Goal: Transaction & Acquisition: Purchase product/service

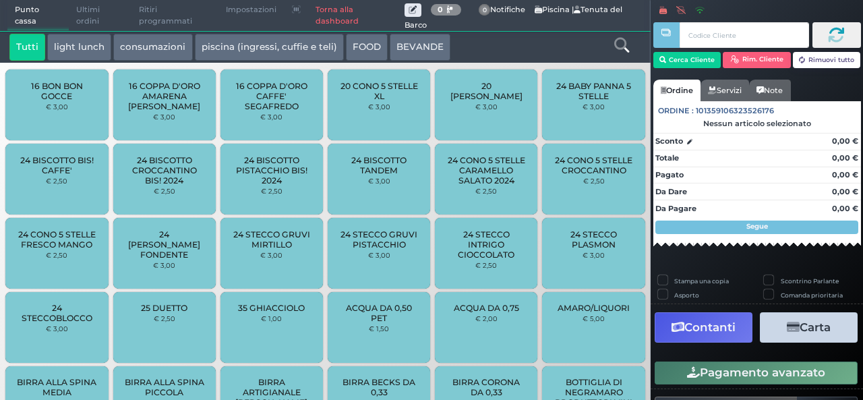
scroll to position [37, 0]
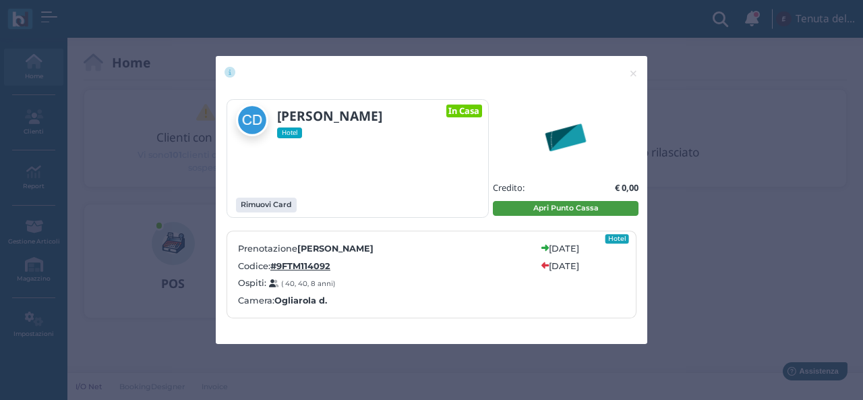
click at [554, 211] on button "Apri Punto Cassa" at bounding box center [566, 208] width 146 height 15
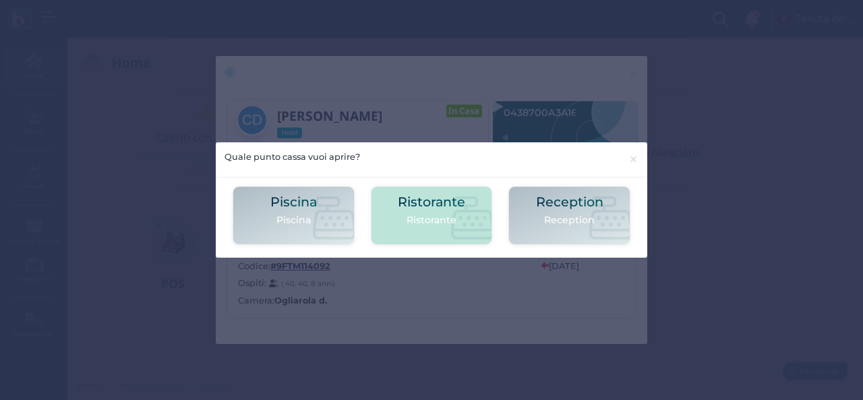
click at [447, 202] on h2 "Ristorante" at bounding box center [431, 202] width 67 height 14
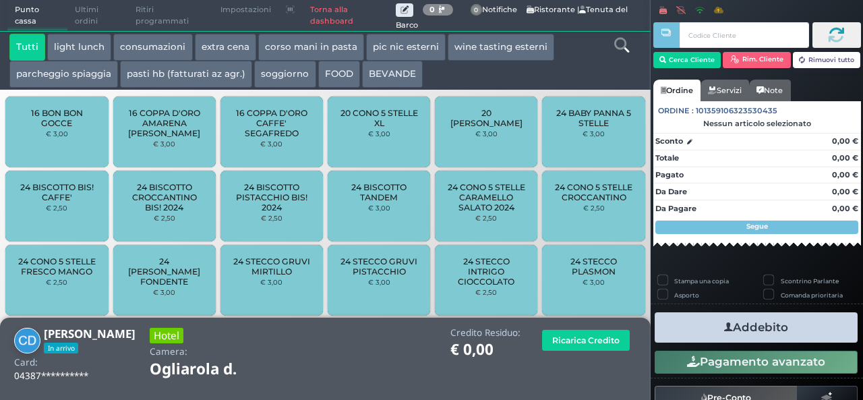
click at [219, 53] on button "extra cena" at bounding box center [225, 47] width 61 height 27
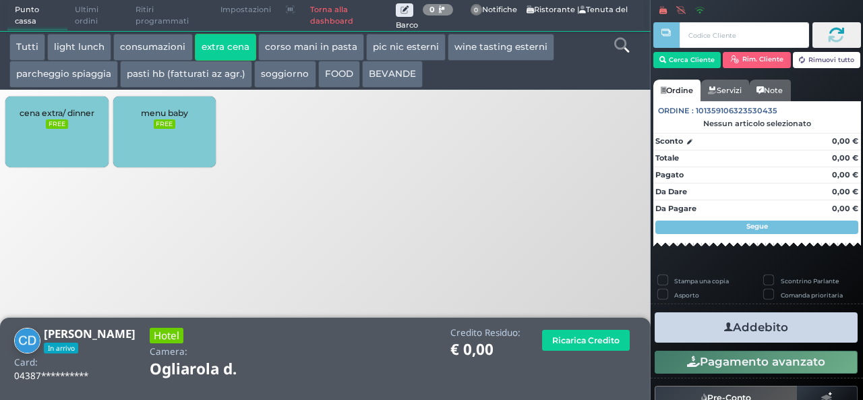
click at [48, 149] on div "cena extra/ dinner FREE" at bounding box center [56, 131] width 103 height 71
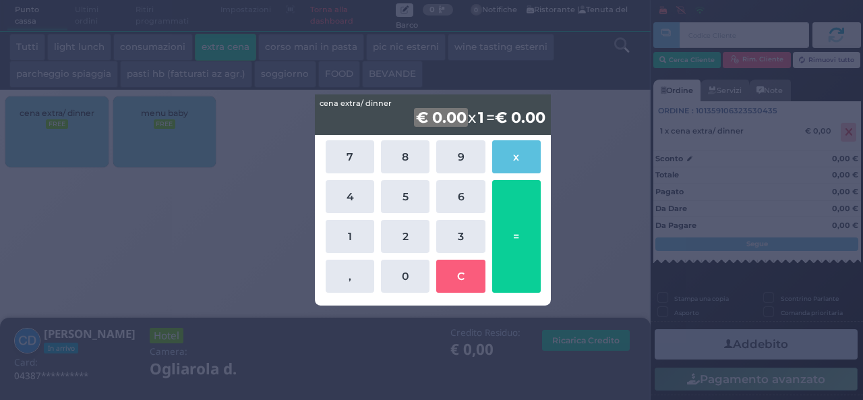
drag, startPoint x: 339, startPoint y: 229, endPoint x: 377, endPoint y: 246, distance: 41.7
click at [340, 230] on button "1" at bounding box center [350, 236] width 49 height 33
click at [401, 273] on button "0" at bounding box center [405, 276] width 49 height 33
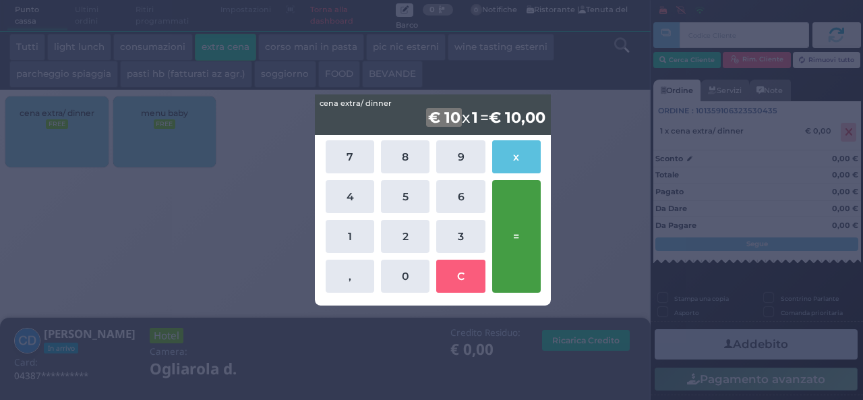
click at [509, 249] on button "=" at bounding box center [516, 236] width 49 height 113
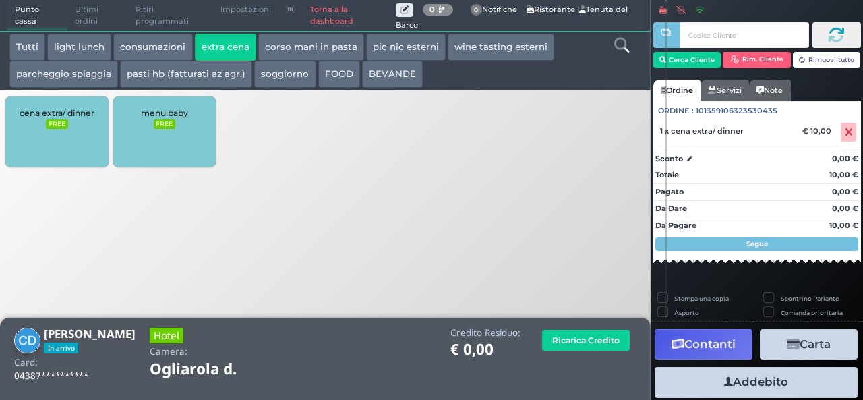
click at [774, 378] on button "Addebito" at bounding box center [756, 382] width 203 height 30
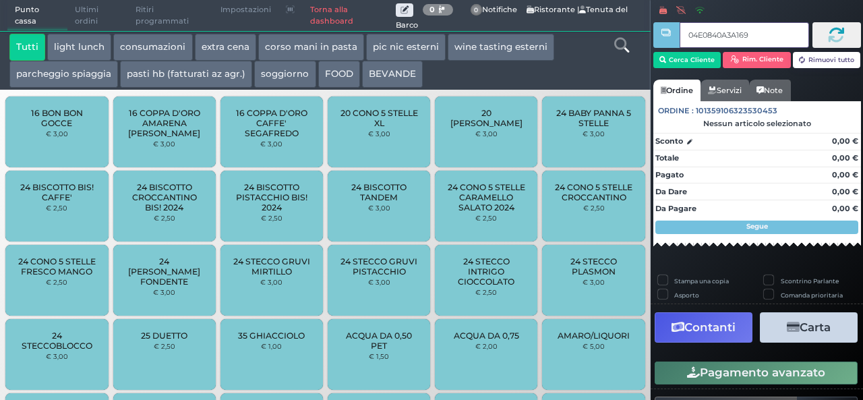
type input "04E0840A3A1694"
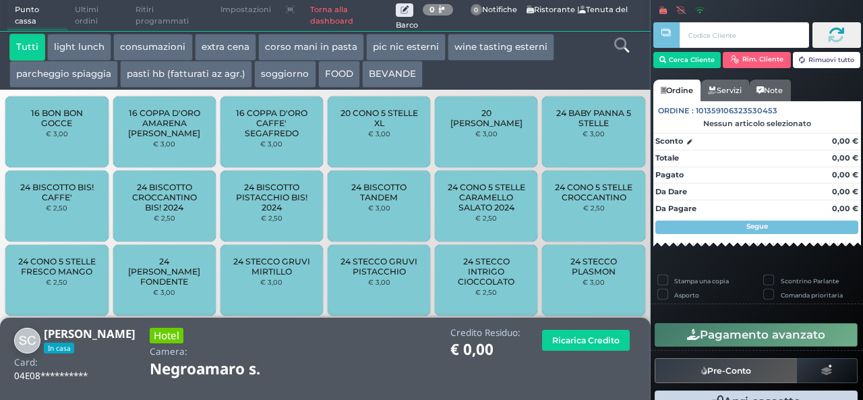
click at [217, 43] on button "extra cena" at bounding box center [225, 47] width 61 height 27
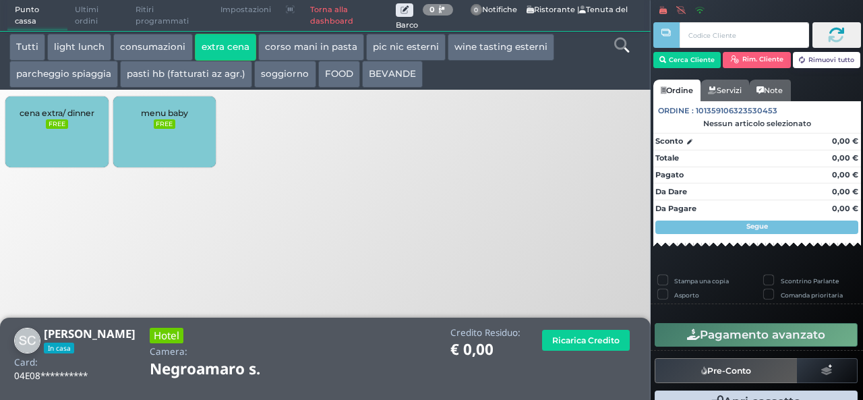
click at [38, 101] on div "cena extra/ dinner FREE" at bounding box center [56, 131] width 103 height 71
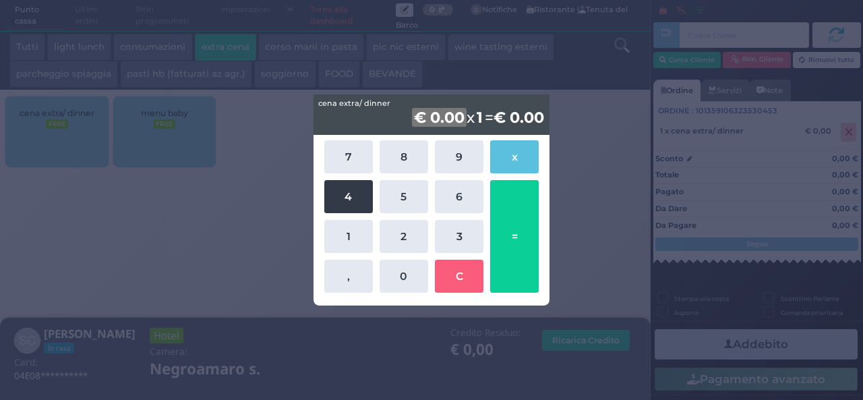
click at [359, 203] on button "4" at bounding box center [348, 196] width 49 height 33
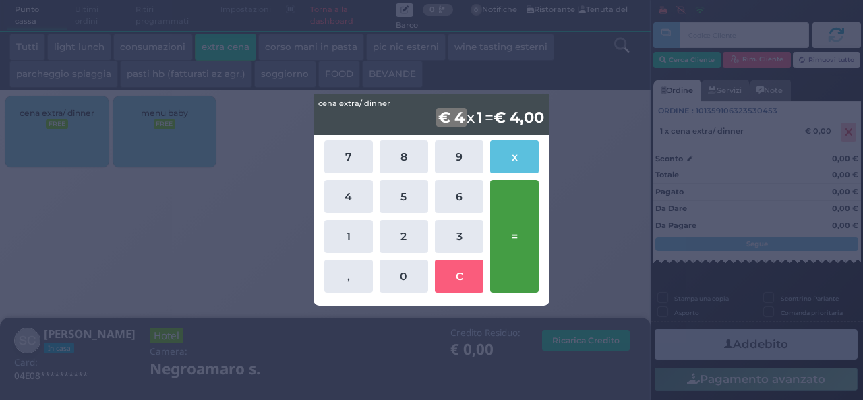
click at [517, 257] on button "=" at bounding box center [514, 236] width 49 height 113
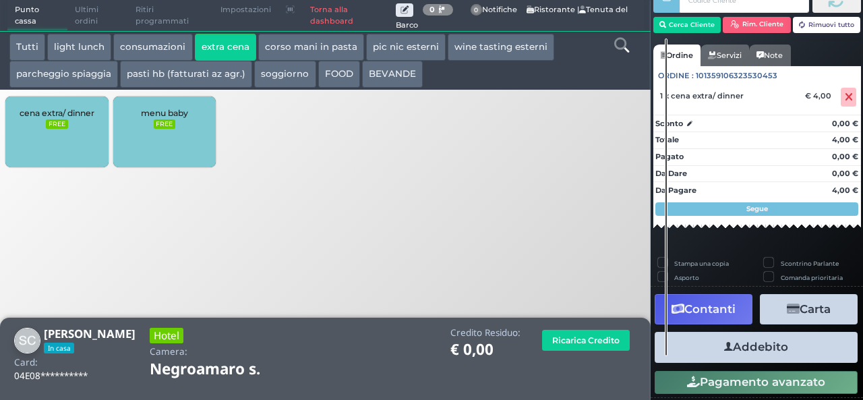
scroll to position [77, 0]
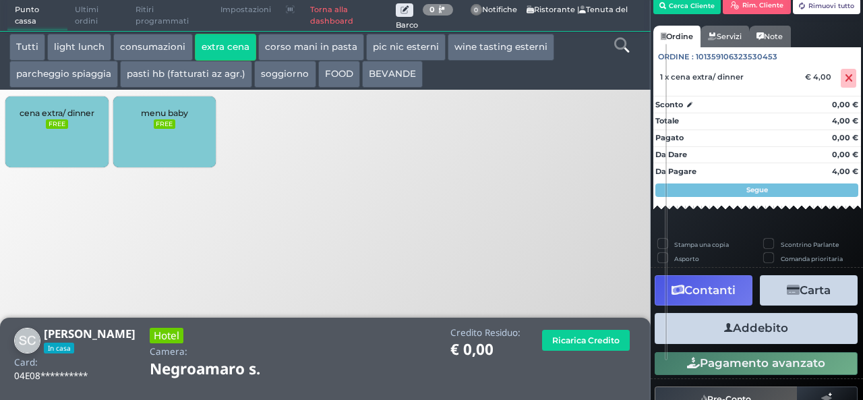
click at [748, 323] on button "Addebito" at bounding box center [756, 328] width 203 height 30
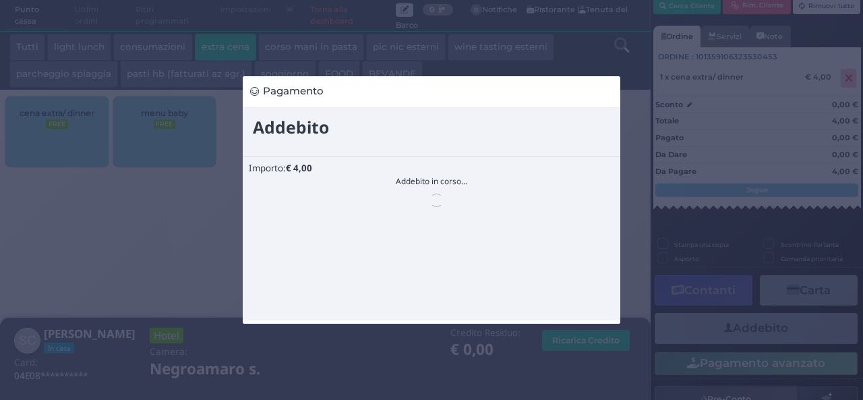
scroll to position [0, 0]
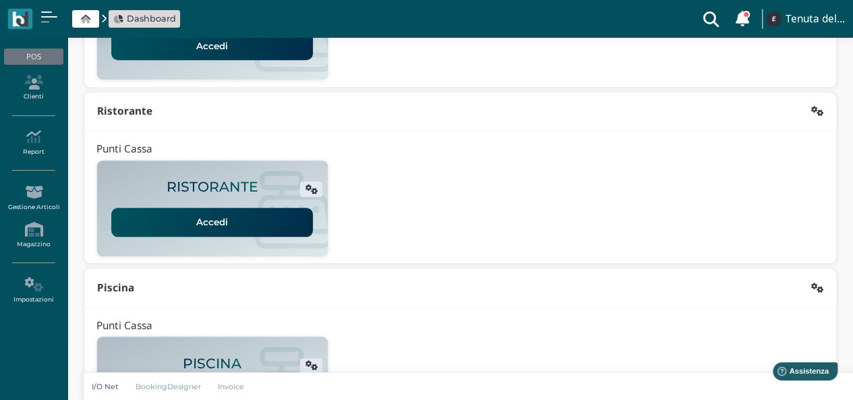
scroll to position [337, 0]
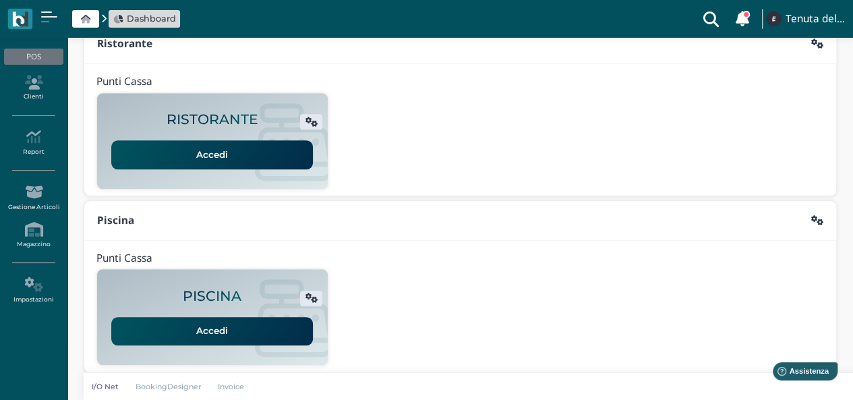
click at [215, 122] on h2 "RISTORANTE" at bounding box center [213, 120] width 92 height 16
click at [217, 149] on link "Accedi" at bounding box center [212, 154] width 202 height 28
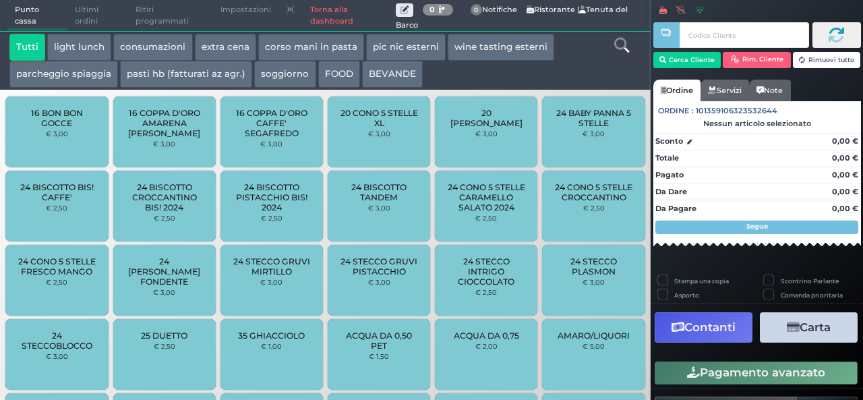
click at [224, 47] on button "extra cena" at bounding box center [225, 47] width 61 height 27
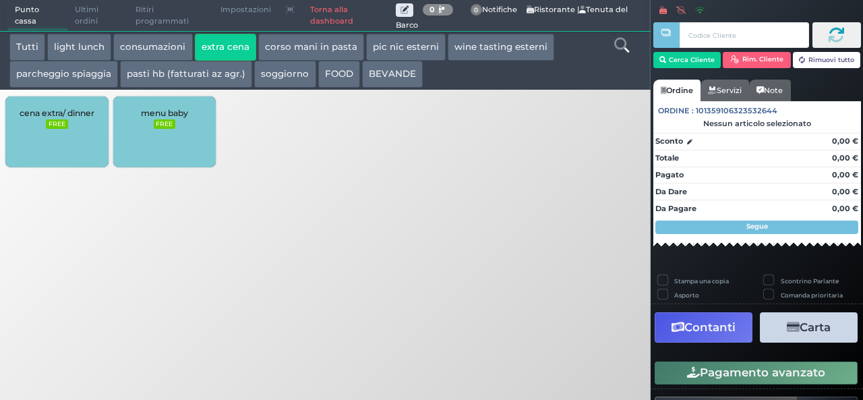
click at [221, 46] on button "extra cena" at bounding box center [225, 47] width 61 height 27
click at [394, 84] on button "BEVANDE" at bounding box center [392, 74] width 61 height 27
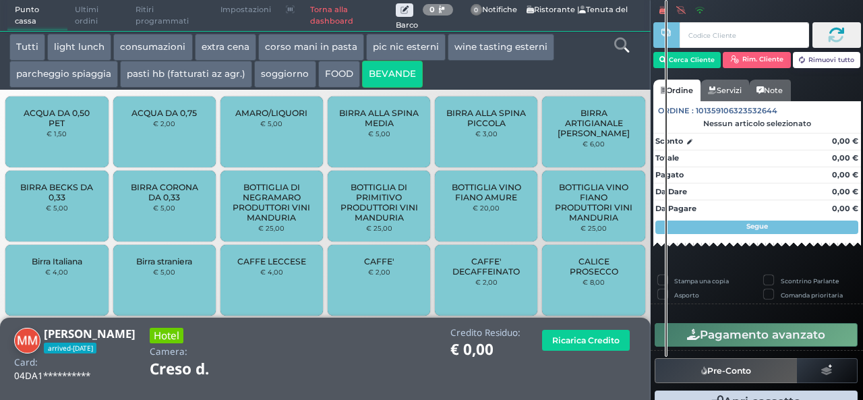
scroll to position [30, 0]
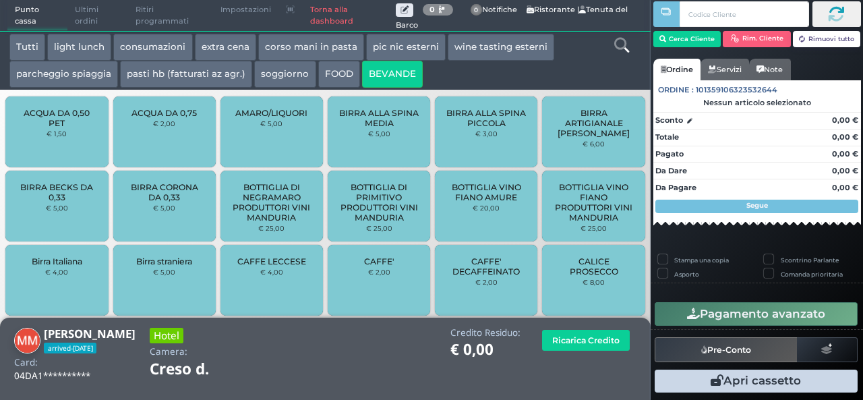
click at [836, 192] on div "Sconto 0,00 € Totale 0,00 € Pagato 0,00 € Da Dare 0,00 € Da Pagare 0,00 € Segue" at bounding box center [758, 160] width 208 height 106
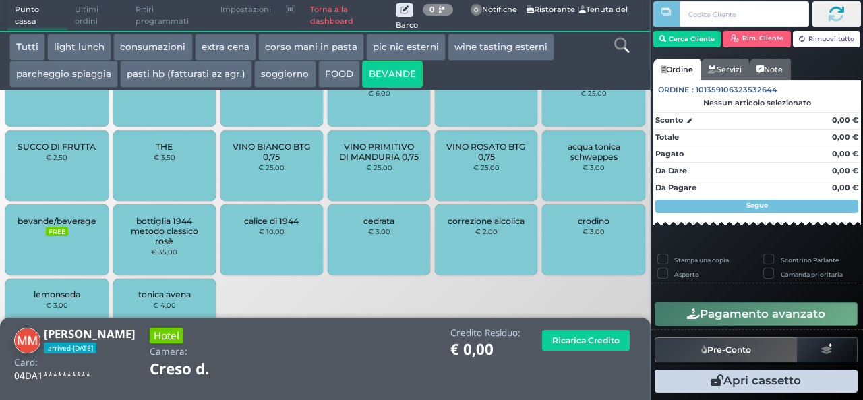
scroll to position [530, 0]
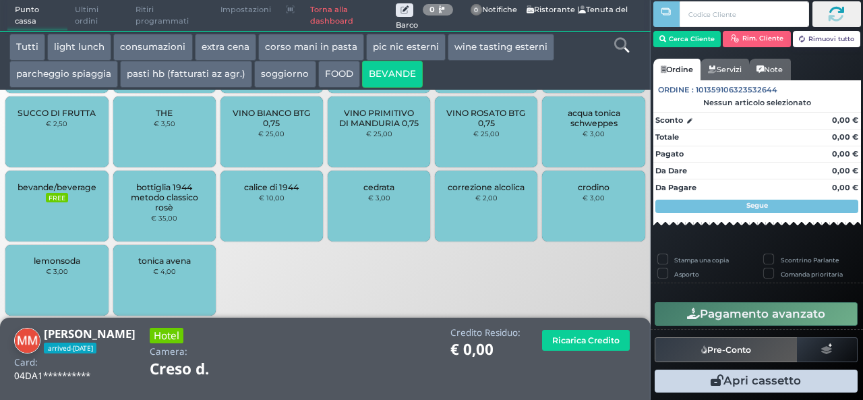
click at [92, 206] on div "bevande/beverage FREE" at bounding box center [56, 206] width 103 height 71
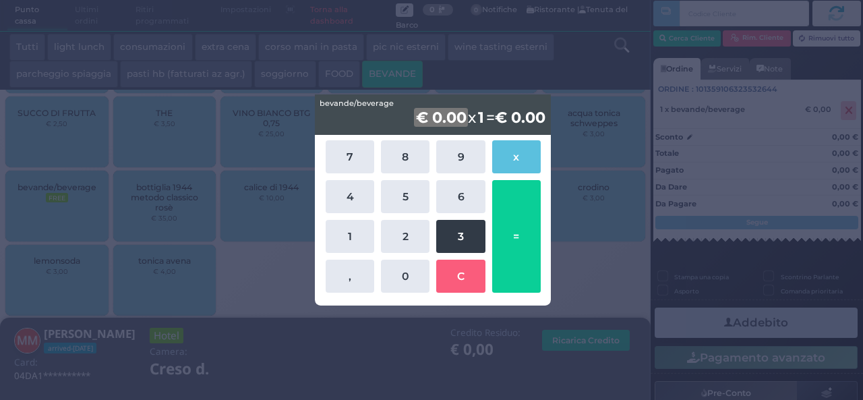
click at [461, 229] on button "3" at bounding box center [460, 236] width 49 height 33
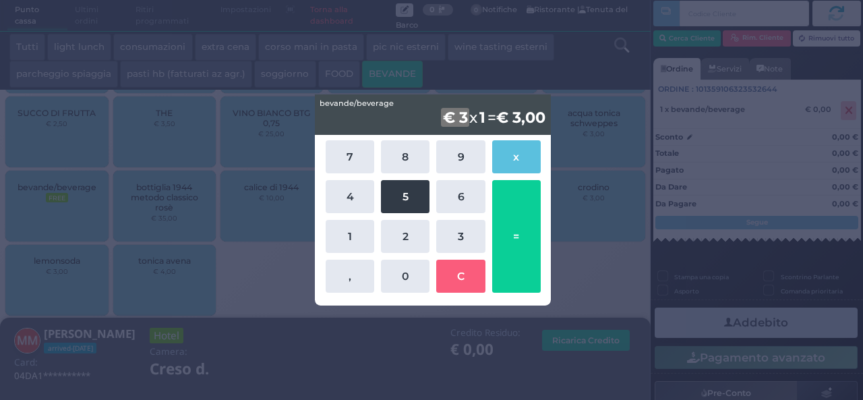
click at [417, 204] on button "5" at bounding box center [405, 196] width 49 height 33
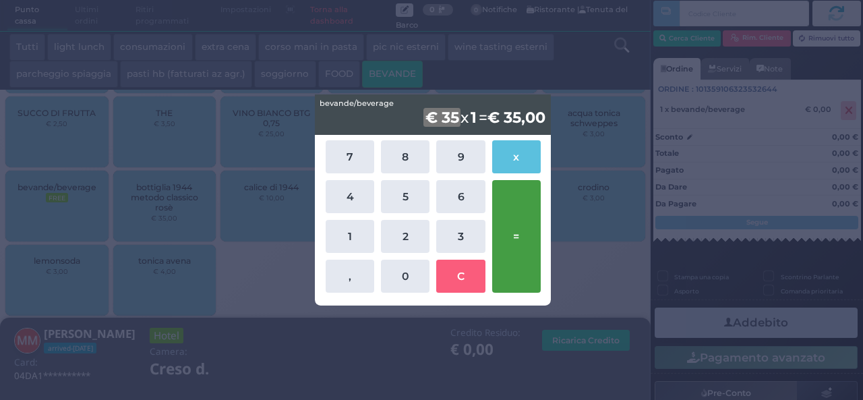
click at [510, 217] on button "=" at bounding box center [516, 236] width 49 height 113
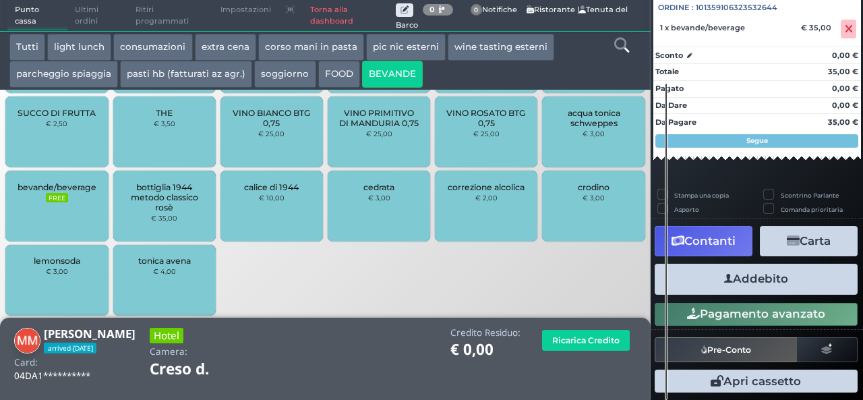
scroll to position [148, 0]
click at [742, 286] on button "Addebito" at bounding box center [756, 279] width 203 height 30
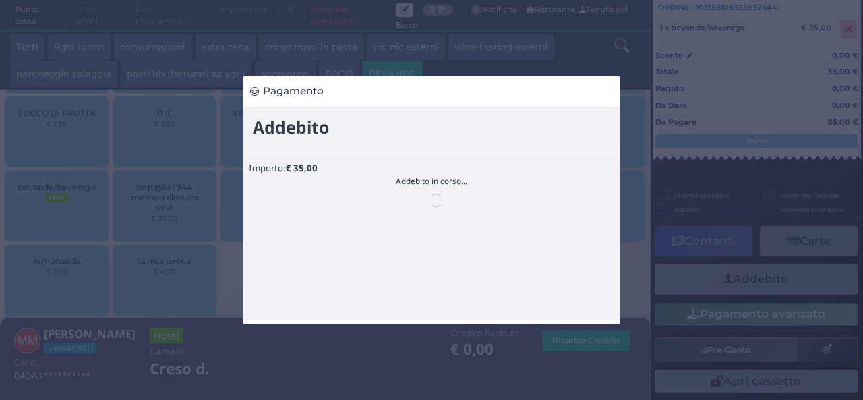
scroll to position [0, 0]
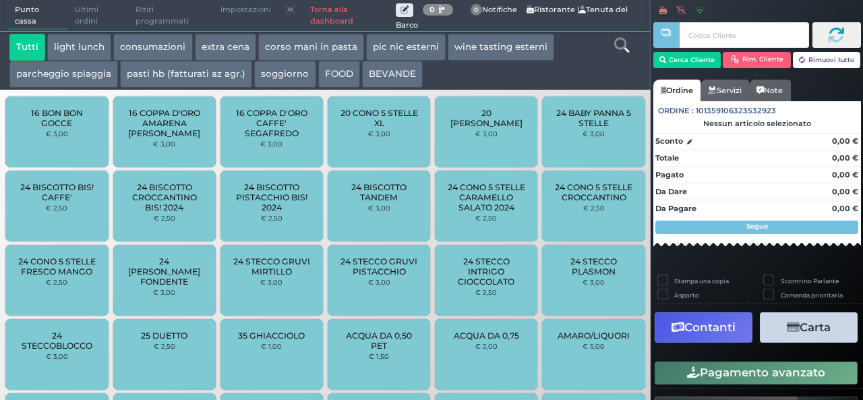
click at [385, 79] on button "BEVANDE" at bounding box center [392, 74] width 61 height 27
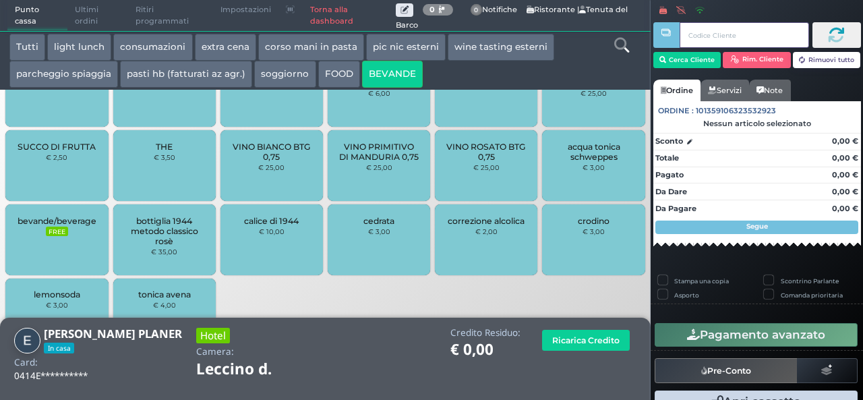
scroll to position [530, 0]
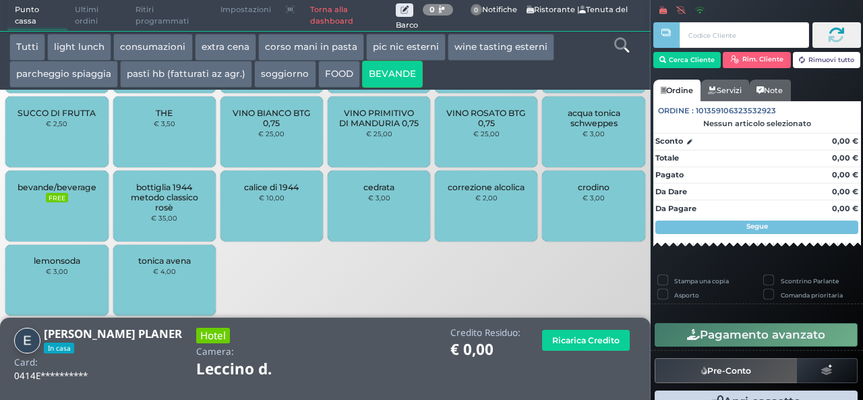
click at [78, 203] on div "bevande/beverage FREE" at bounding box center [56, 206] width 103 height 71
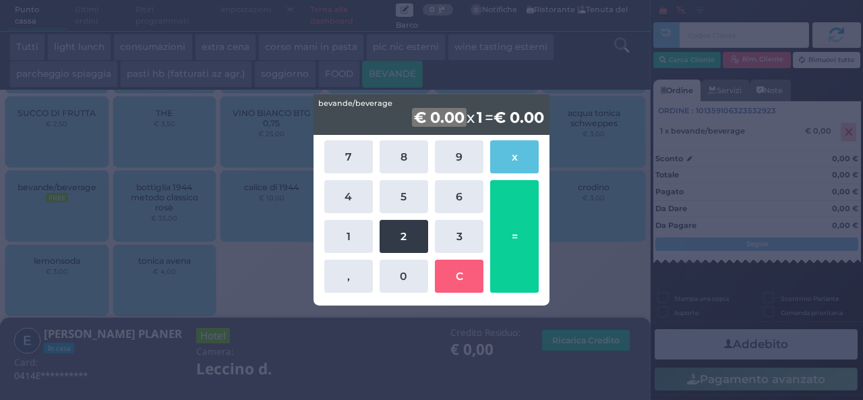
click at [406, 233] on button "2" at bounding box center [404, 236] width 49 height 33
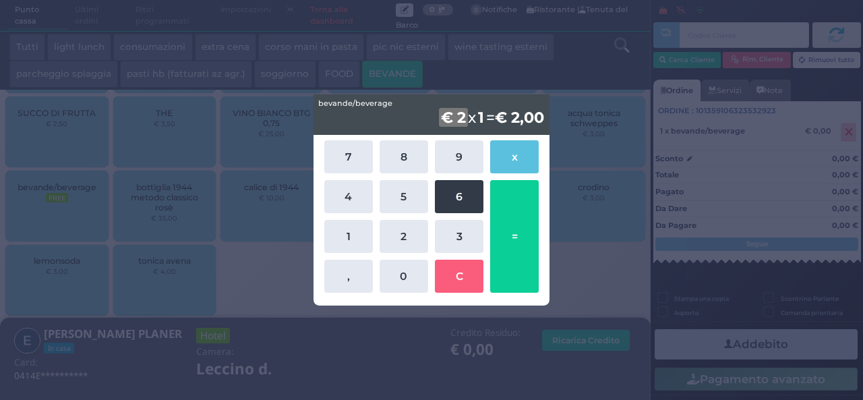
click at [447, 195] on button "6" at bounding box center [459, 196] width 49 height 33
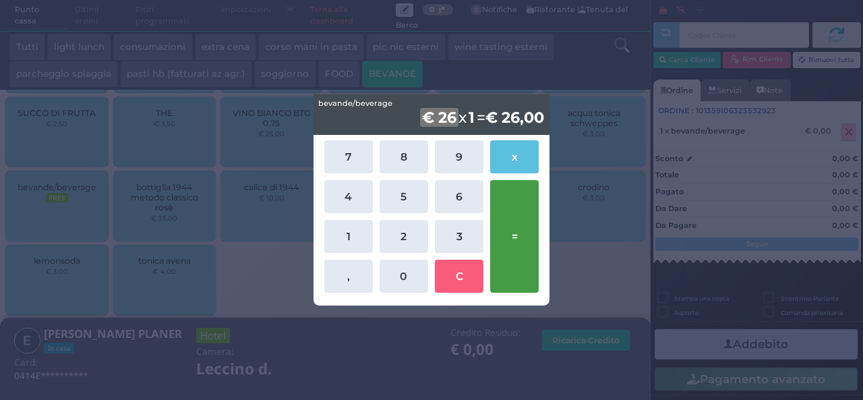
click at [511, 226] on button "=" at bounding box center [514, 236] width 49 height 113
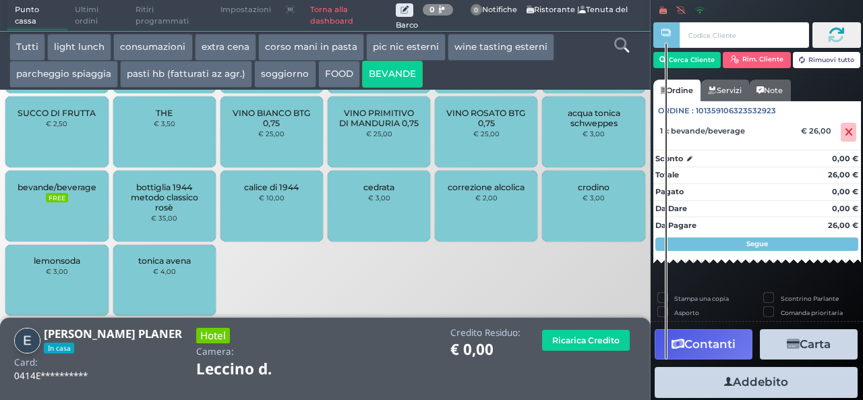
scroll to position [77, 0]
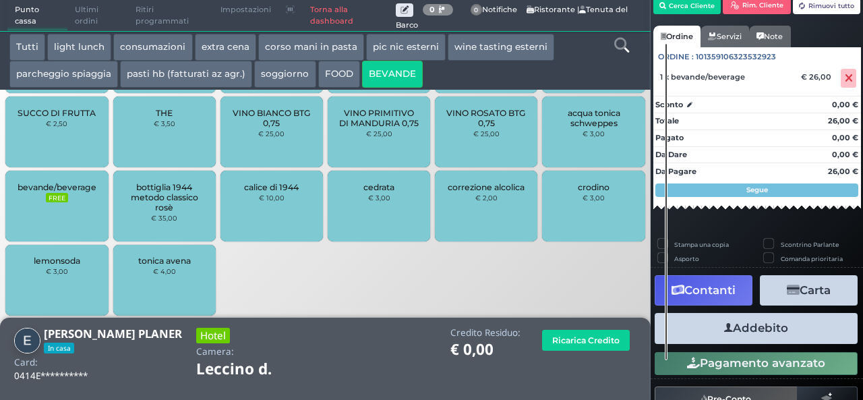
click at [762, 322] on button "Addebito" at bounding box center [756, 328] width 203 height 30
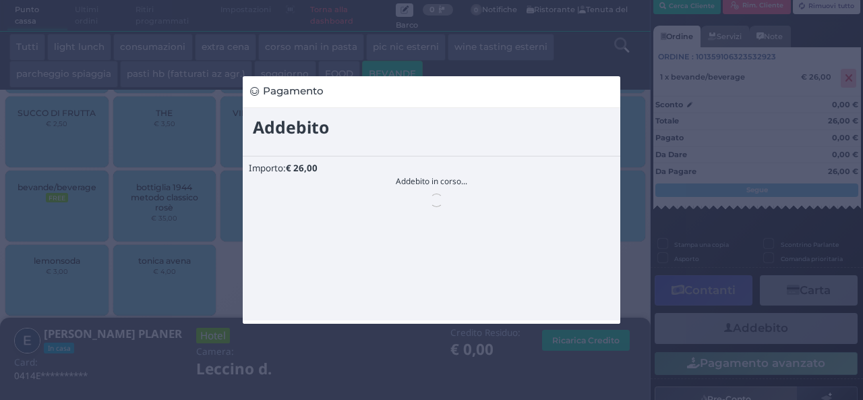
scroll to position [0, 0]
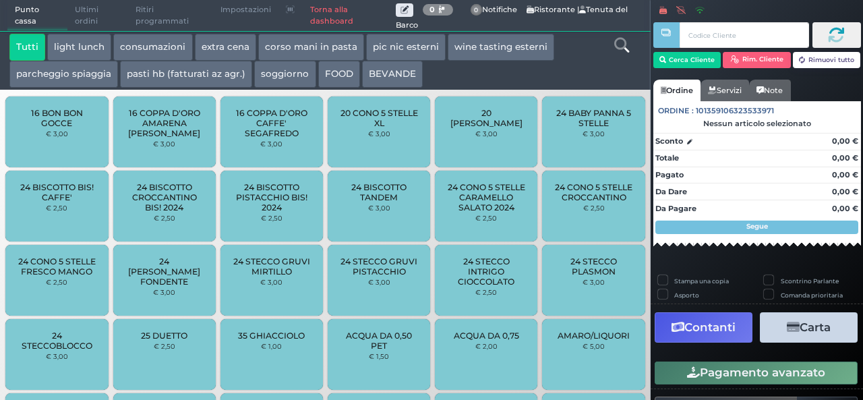
click at [240, 51] on button "extra cena" at bounding box center [225, 47] width 61 height 27
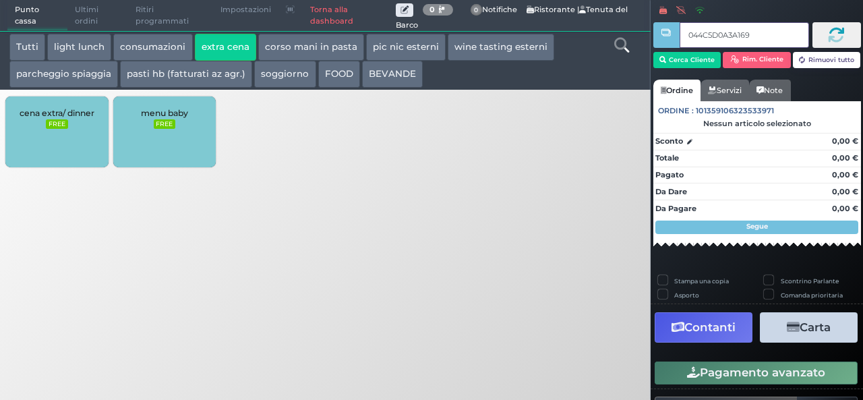
type input "044C5D0A3A1694"
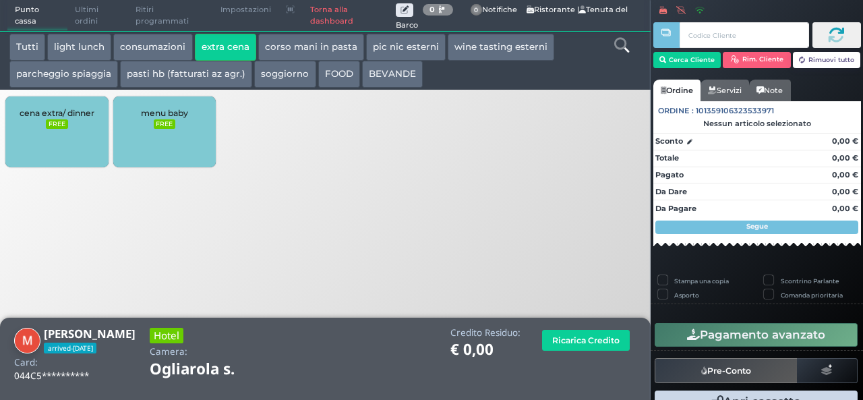
click at [65, 138] on div "cena extra/ dinner FREE" at bounding box center [56, 131] width 103 height 71
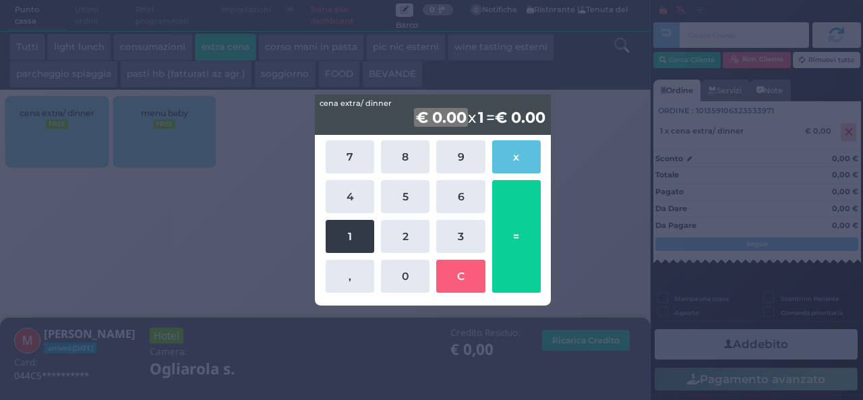
click at [359, 234] on button "1" at bounding box center [350, 236] width 49 height 33
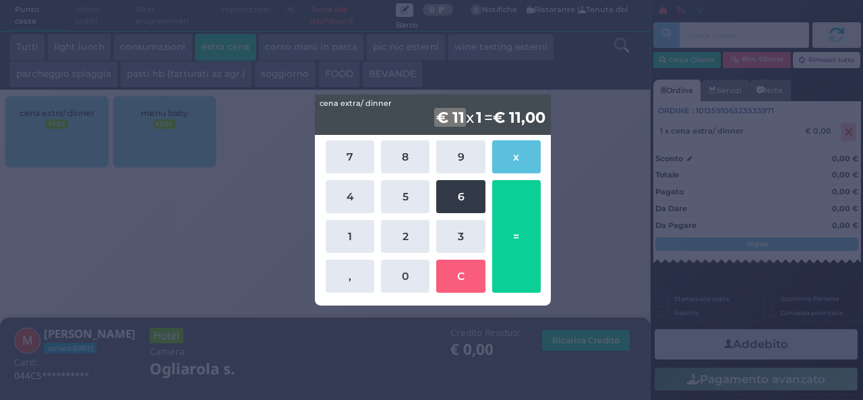
click at [449, 190] on button "6" at bounding box center [460, 196] width 49 height 33
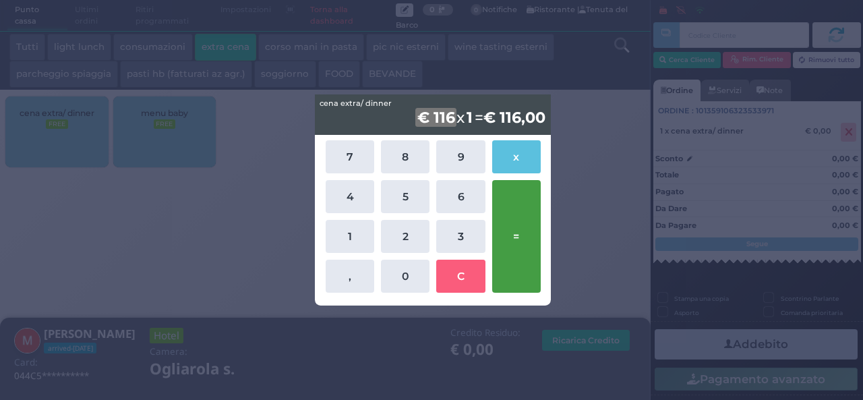
click at [519, 217] on button "=" at bounding box center [516, 236] width 49 height 113
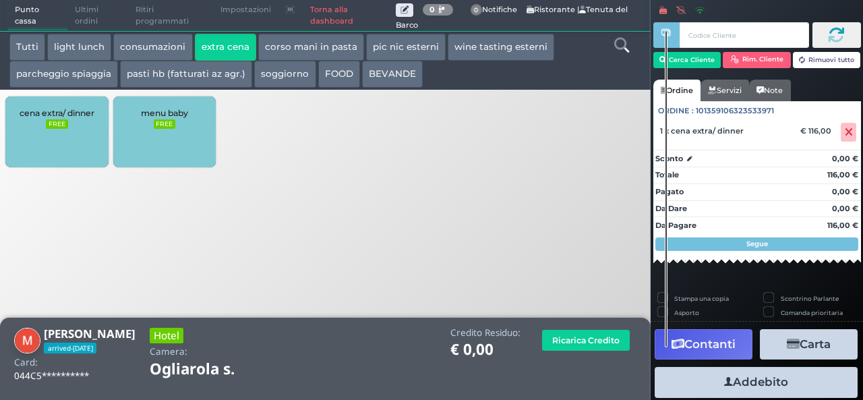
scroll to position [77, 0]
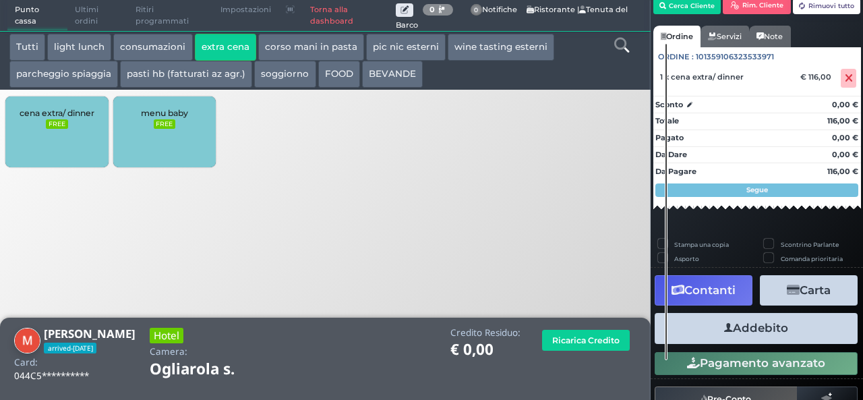
click at [761, 323] on button "Addebito" at bounding box center [756, 328] width 203 height 30
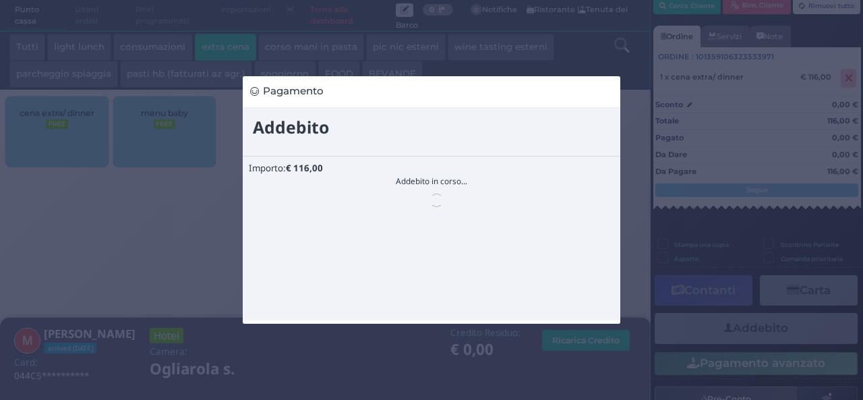
scroll to position [0, 0]
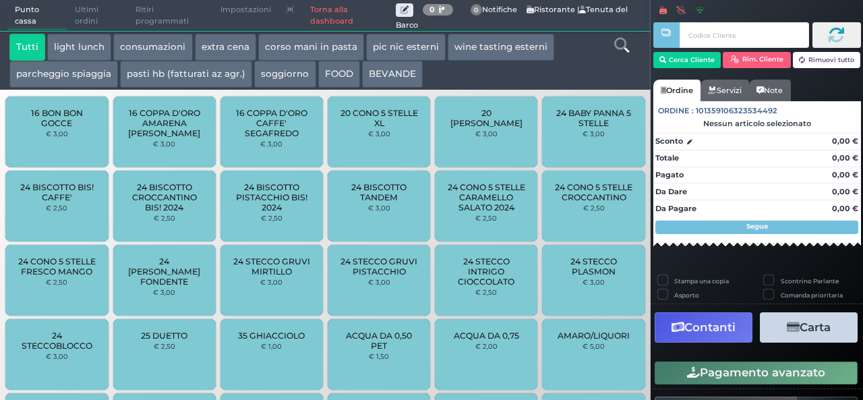
click at [398, 72] on button "BEVANDE" at bounding box center [392, 74] width 61 height 27
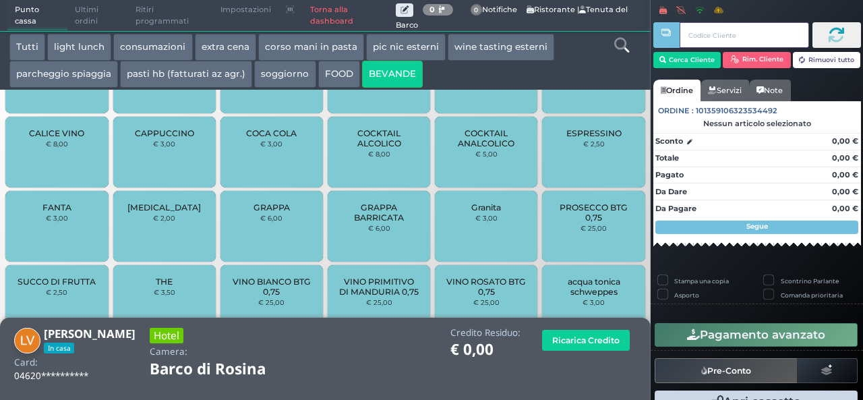
scroll to position [530, 0]
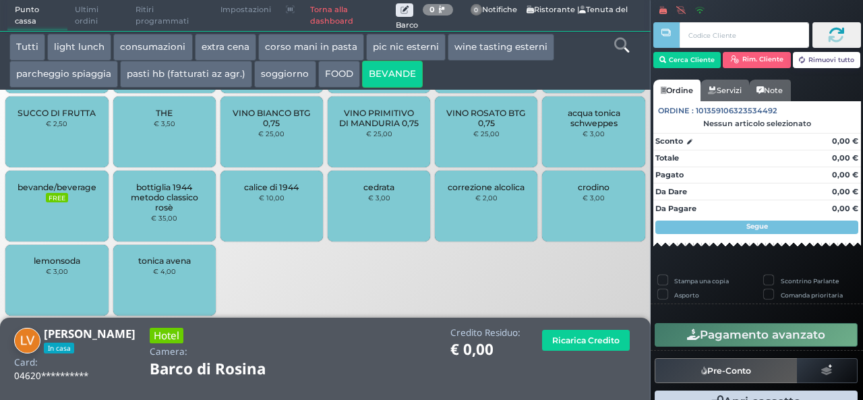
click at [82, 210] on div "bevande/beverage FREE" at bounding box center [56, 206] width 103 height 71
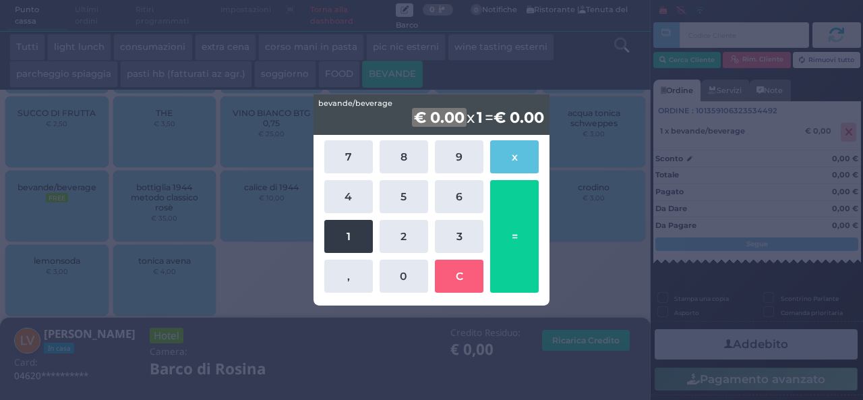
click at [355, 242] on button "1" at bounding box center [348, 236] width 49 height 33
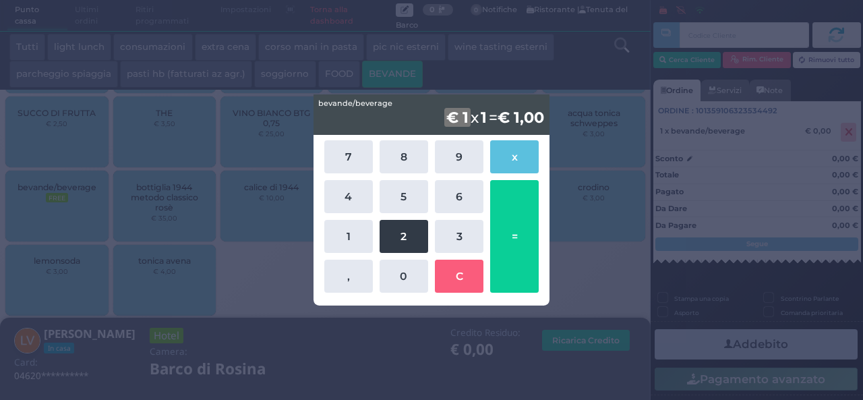
click at [401, 238] on button "2" at bounding box center [404, 236] width 49 height 33
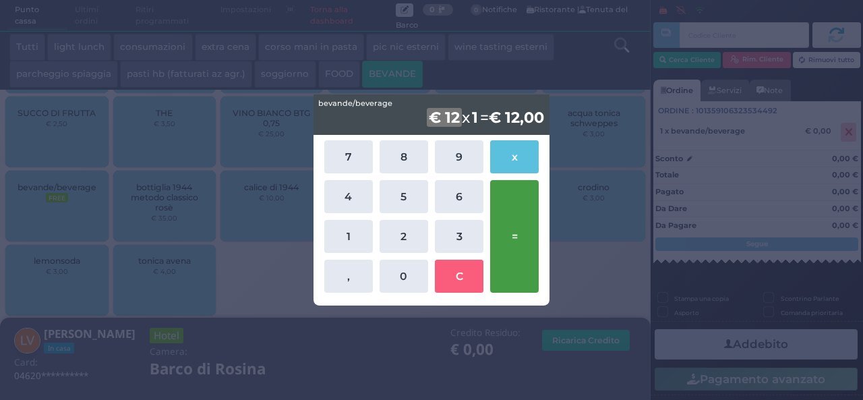
click at [514, 235] on button "=" at bounding box center [514, 236] width 49 height 113
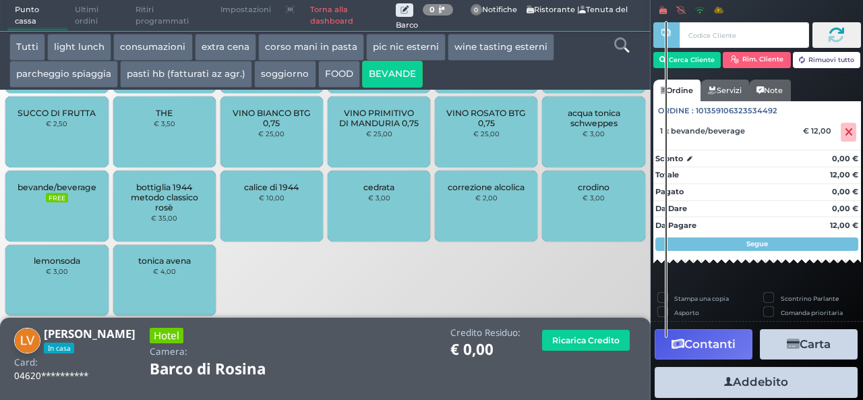
scroll to position [37, 0]
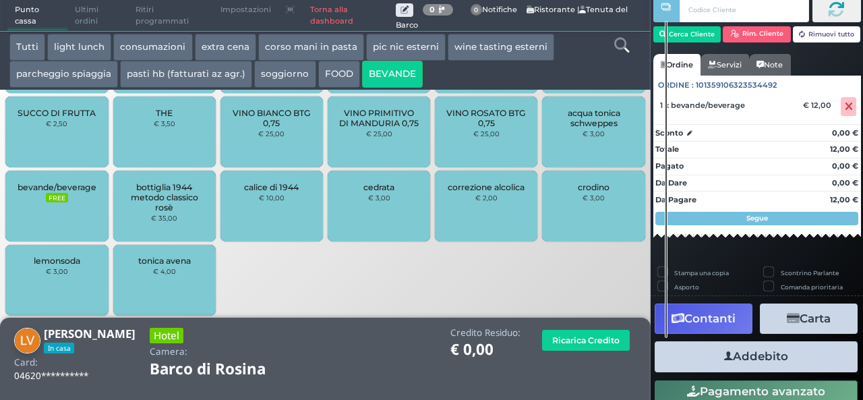
click at [762, 358] on button "Addebito" at bounding box center [756, 356] width 203 height 30
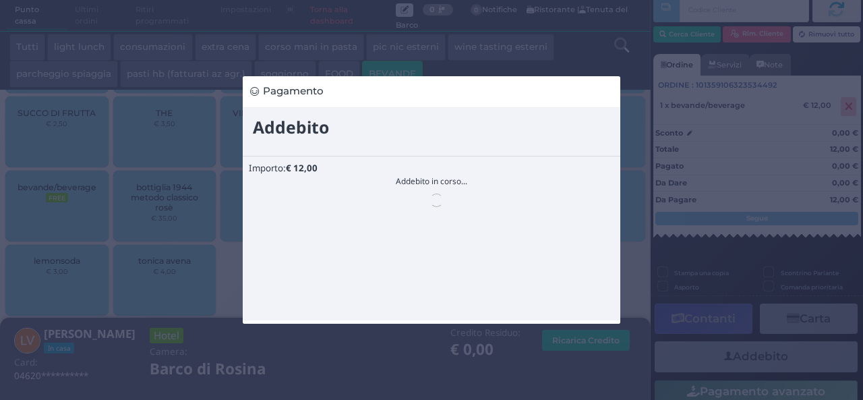
scroll to position [0, 0]
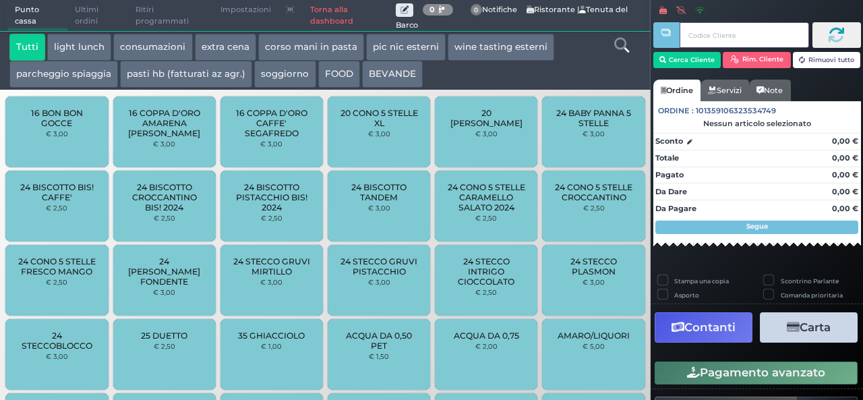
scroll to position [192, 0]
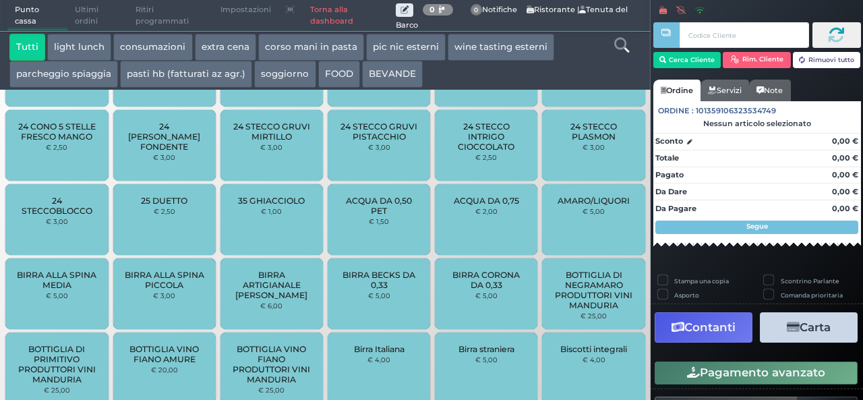
click at [345, 71] on button "FOOD" at bounding box center [339, 74] width 42 height 27
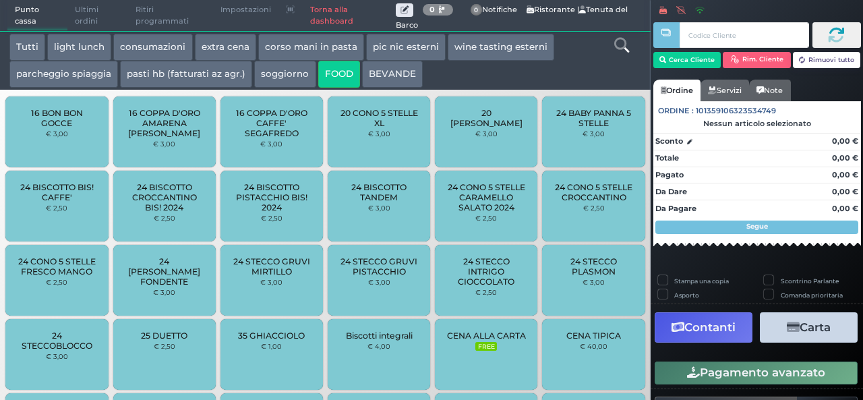
click at [241, 48] on button "extra cena" at bounding box center [225, 47] width 61 height 27
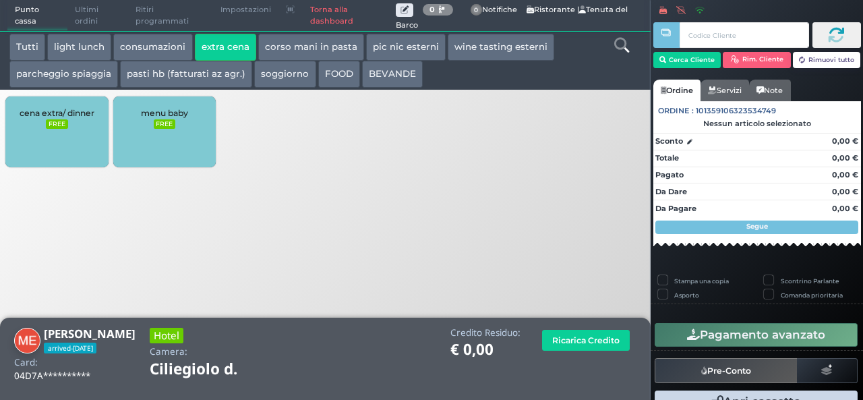
click at [73, 150] on div "cena extra/ dinner FREE" at bounding box center [56, 131] width 103 height 71
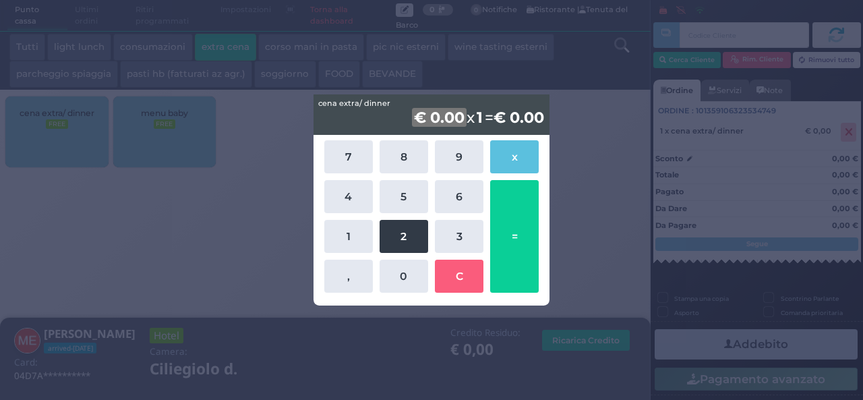
click at [397, 242] on button "2" at bounding box center [404, 236] width 49 height 33
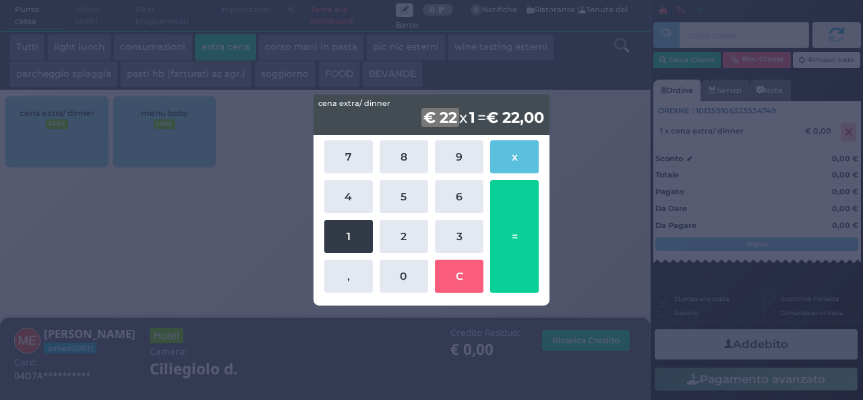
click at [358, 234] on button "1" at bounding box center [348, 236] width 49 height 33
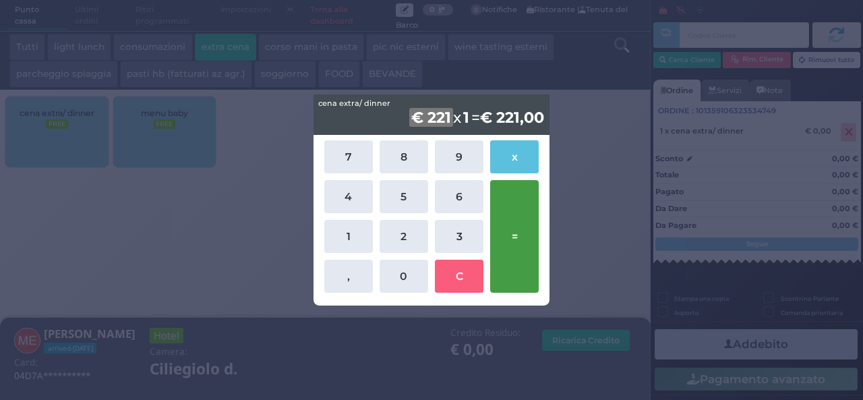
click at [515, 217] on button "=" at bounding box center [514, 236] width 49 height 113
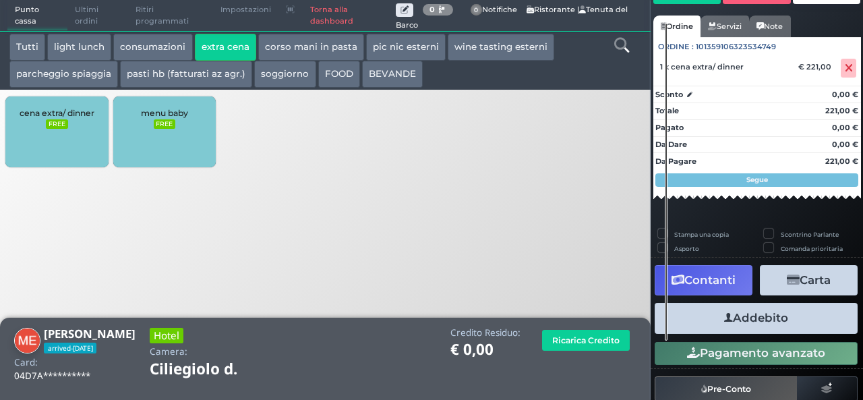
scroll to position [119, 0]
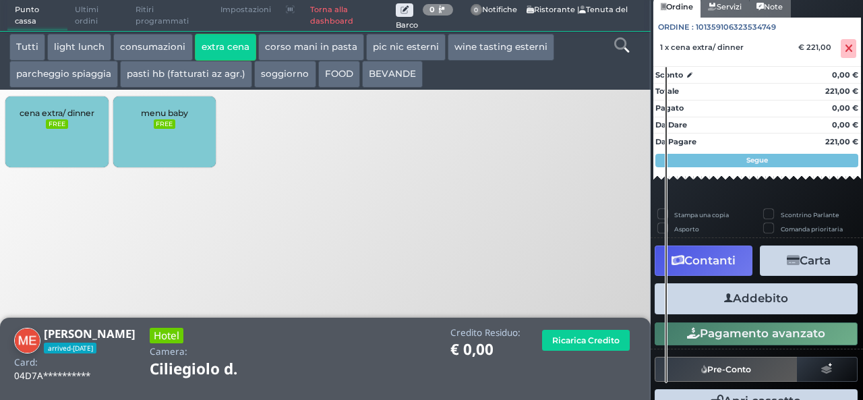
click at [770, 297] on button "Addebito" at bounding box center [756, 298] width 203 height 30
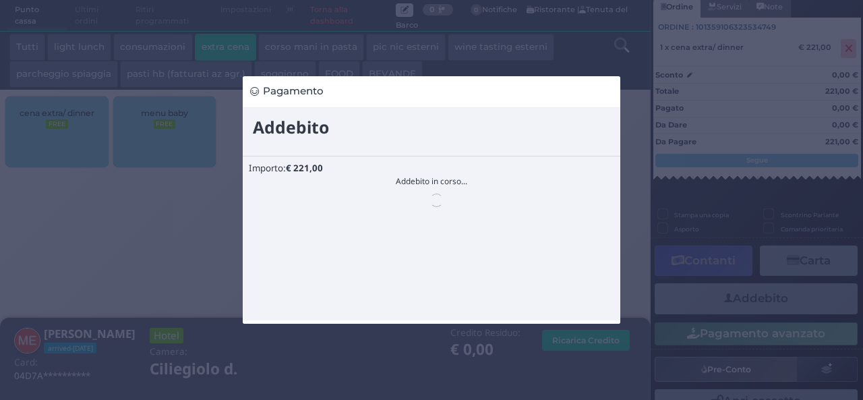
scroll to position [0, 0]
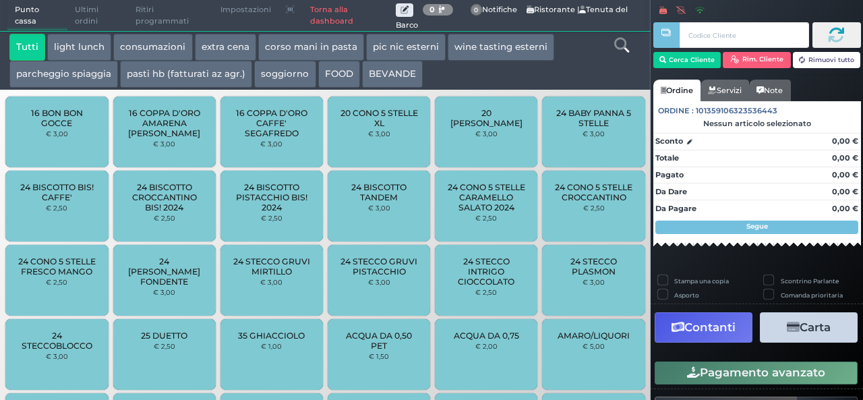
click at [221, 45] on button "extra cena" at bounding box center [225, 47] width 61 height 27
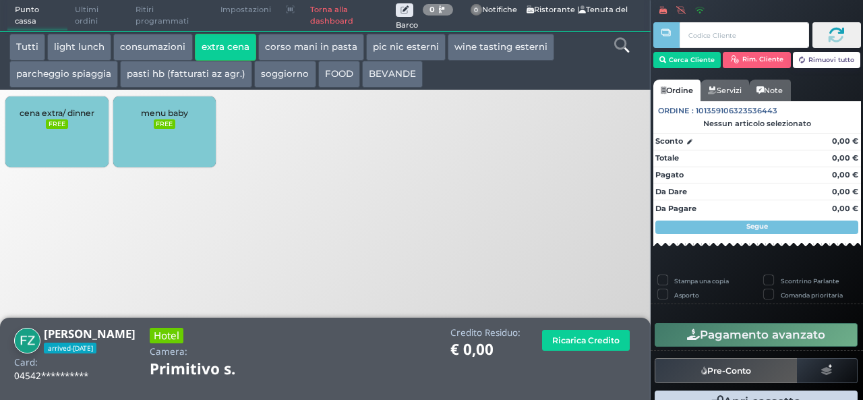
click at [94, 132] on div "cena extra/ dinner FREE" at bounding box center [56, 131] width 103 height 71
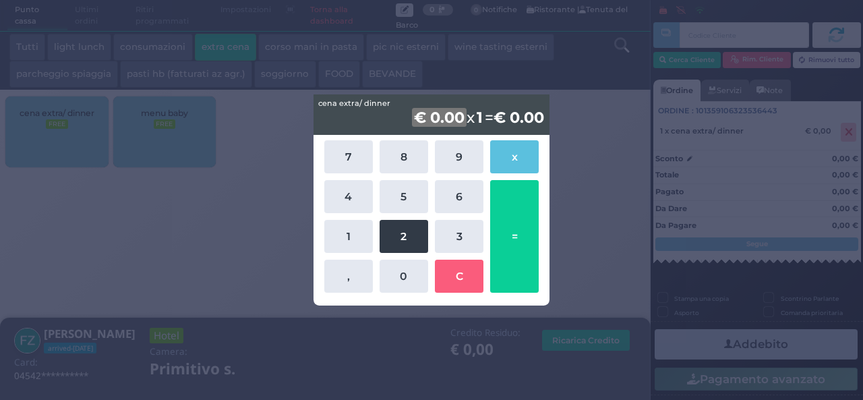
click at [403, 240] on button "2" at bounding box center [404, 236] width 49 height 33
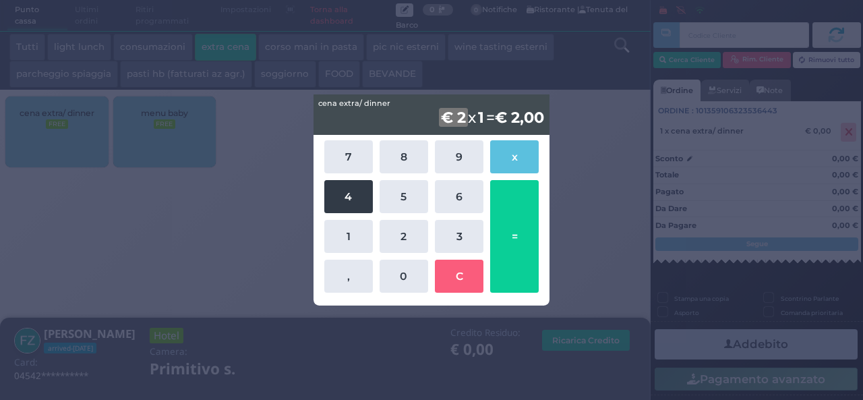
click at [347, 198] on button "4" at bounding box center [348, 196] width 49 height 33
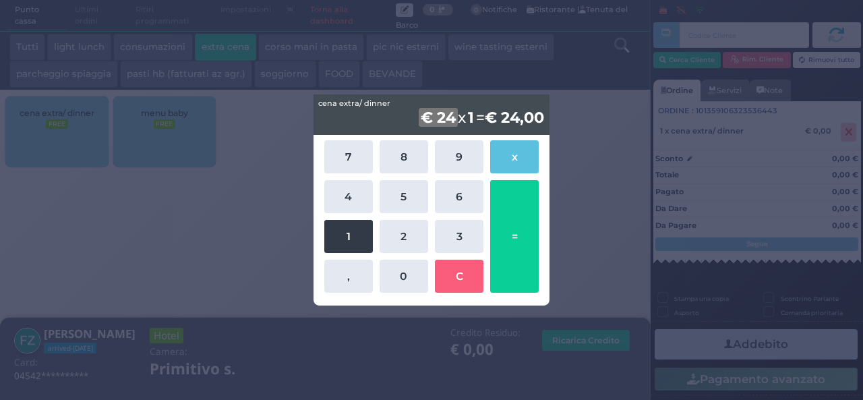
click at [349, 226] on button "1" at bounding box center [348, 236] width 49 height 33
click at [513, 223] on button "=" at bounding box center [514, 236] width 49 height 113
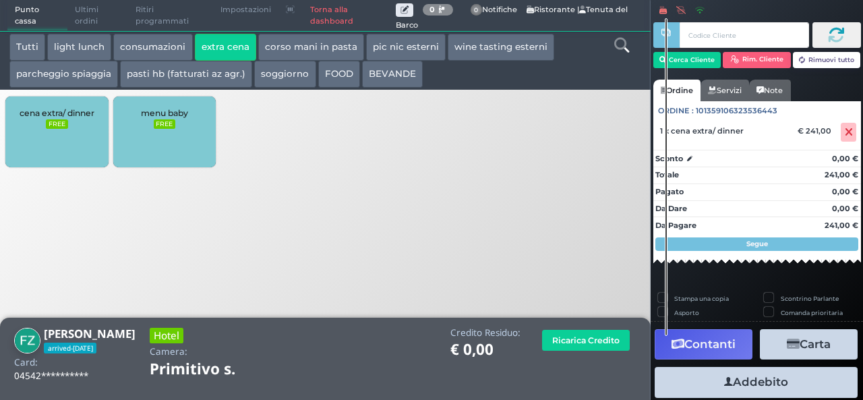
scroll to position [77, 0]
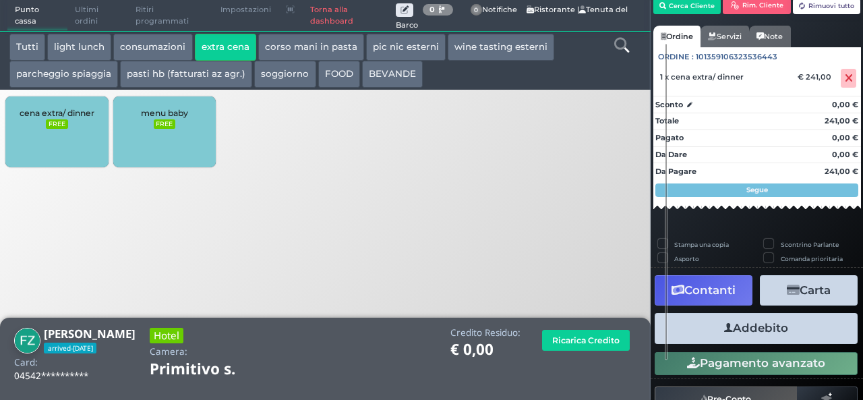
click at [768, 326] on button "Addebito" at bounding box center [756, 328] width 203 height 30
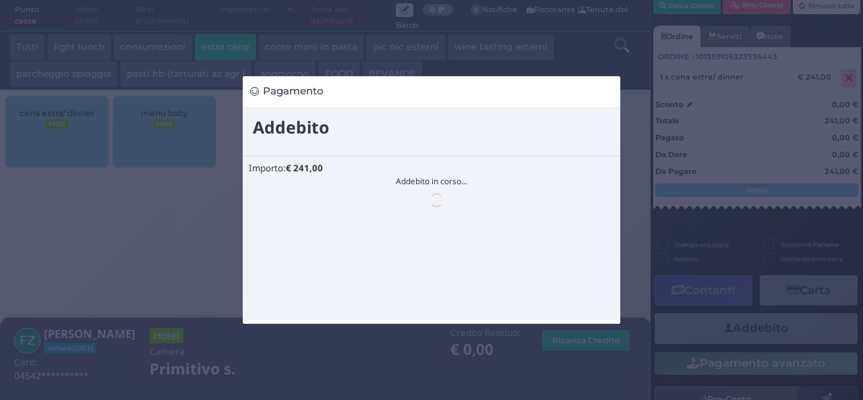
scroll to position [0, 0]
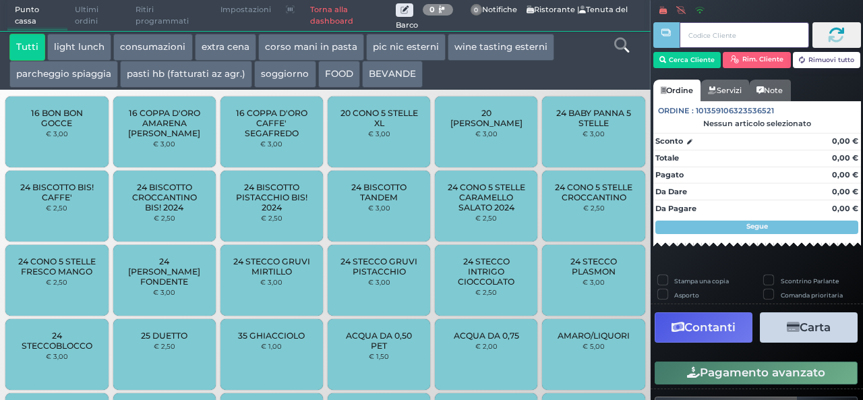
scroll to position [96, 0]
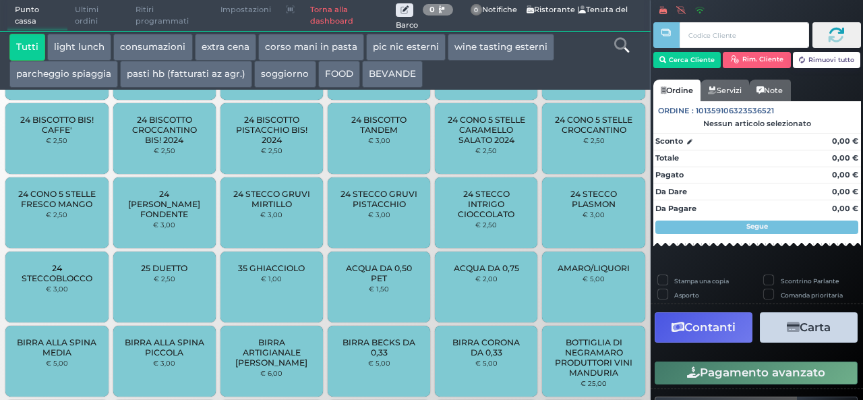
click at [378, 75] on button "BEVANDE" at bounding box center [392, 74] width 61 height 27
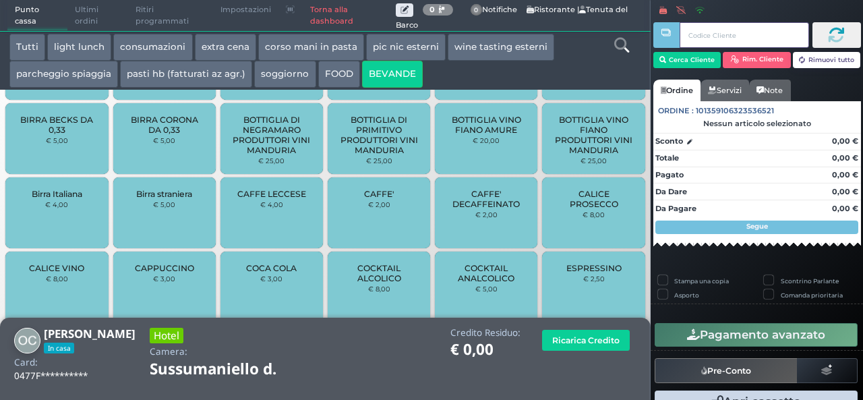
scroll to position [530, 0]
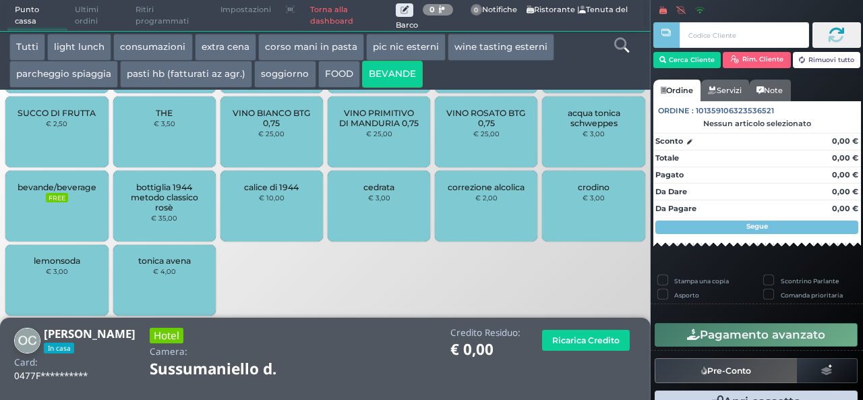
click at [47, 191] on span "bevande/beverage" at bounding box center [57, 187] width 79 height 10
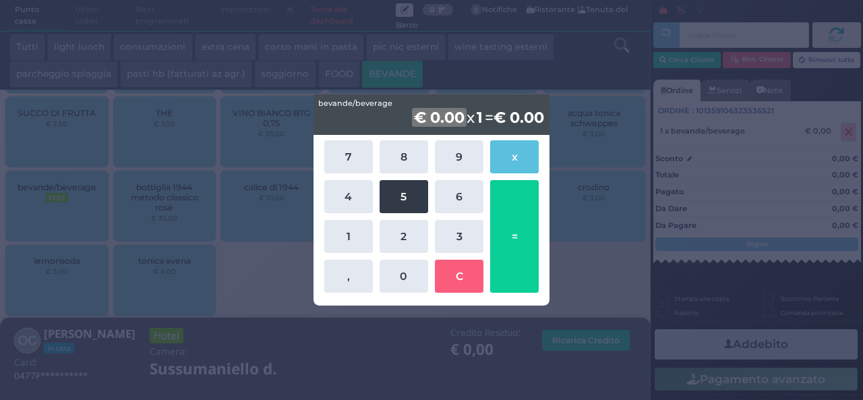
click at [411, 198] on button "5" at bounding box center [404, 196] width 49 height 33
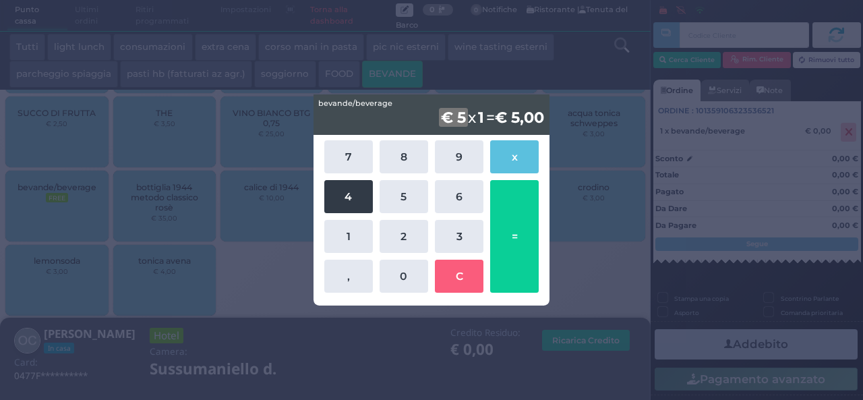
click at [359, 198] on button "4" at bounding box center [348, 196] width 49 height 33
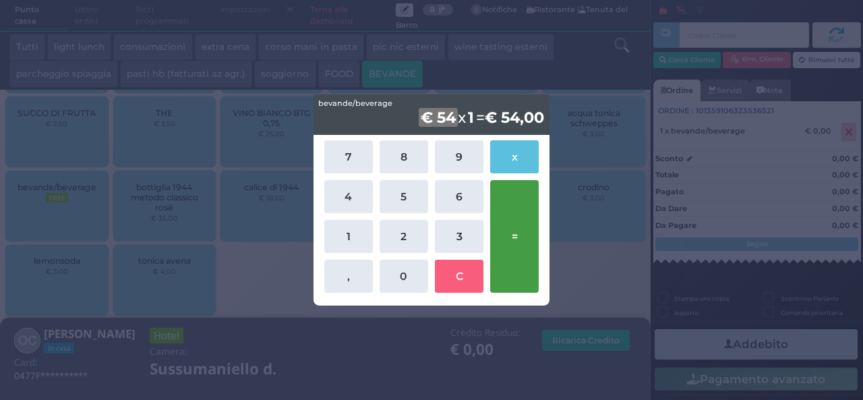
click at [503, 212] on button "=" at bounding box center [514, 236] width 49 height 113
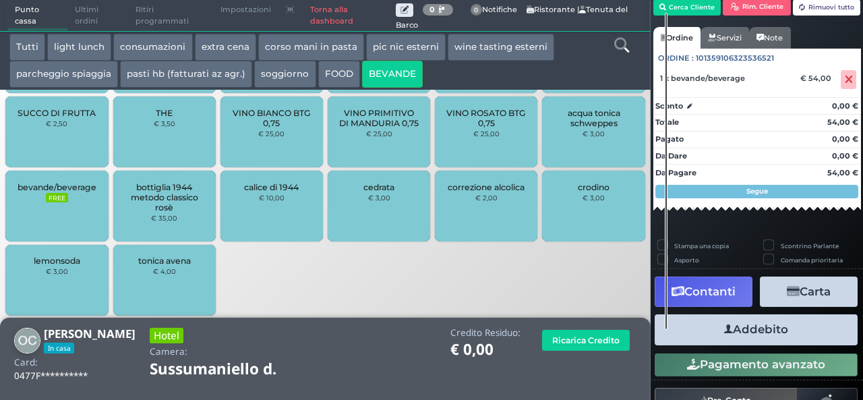
scroll to position [77, 0]
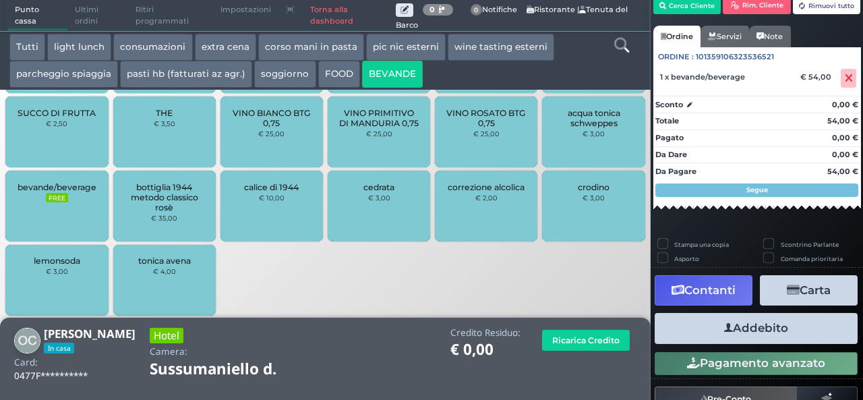
click at [748, 325] on button "Addebito" at bounding box center [756, 328] width 203 height 30
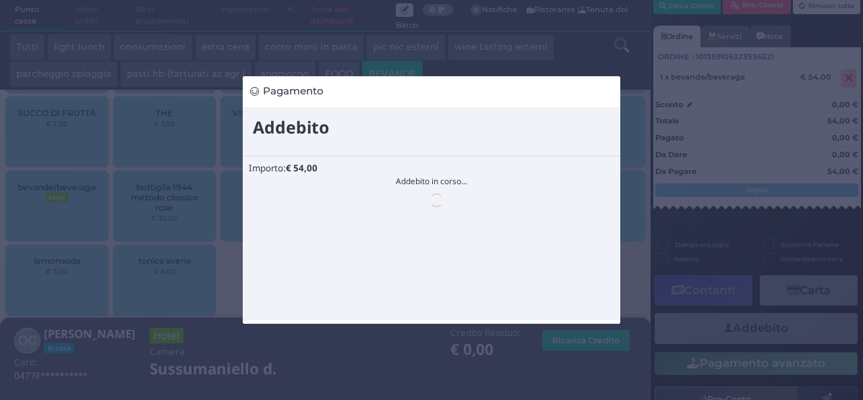
scroll to position [0, 0]
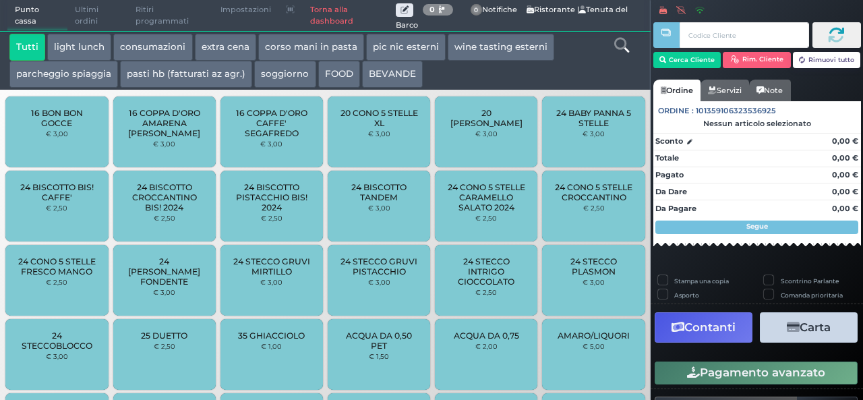
click at [401, 76] on button "BEVANDE" at bounding box center [392, 74] width 61 height 27
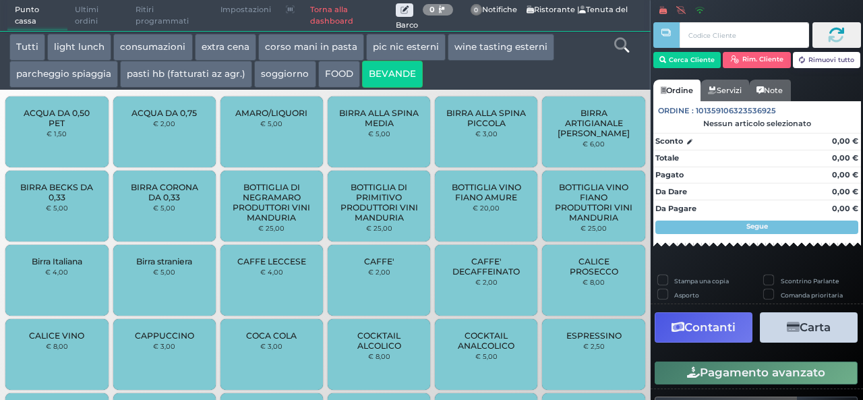
click at [393, 80] on button "BEVANDE" at bounding box center [392, 74] width 61 height 27
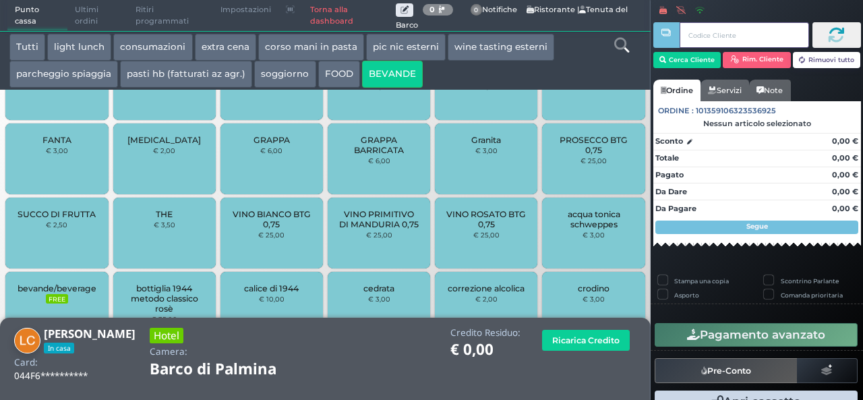
scroll to position [530, 0]
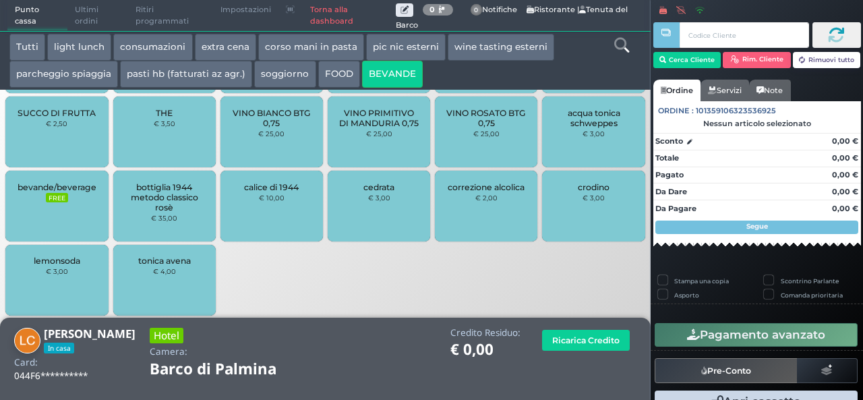
click at [65, 206] on div "bevande/beverage FREE" at bounding box center [56, 206] width 103 height 71
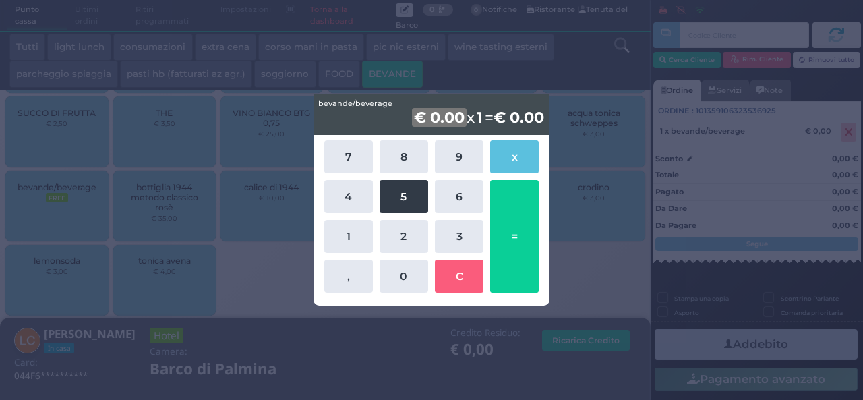
click at [394, 194] on button "5" at bounding box center [404, 196] width 49 height 33
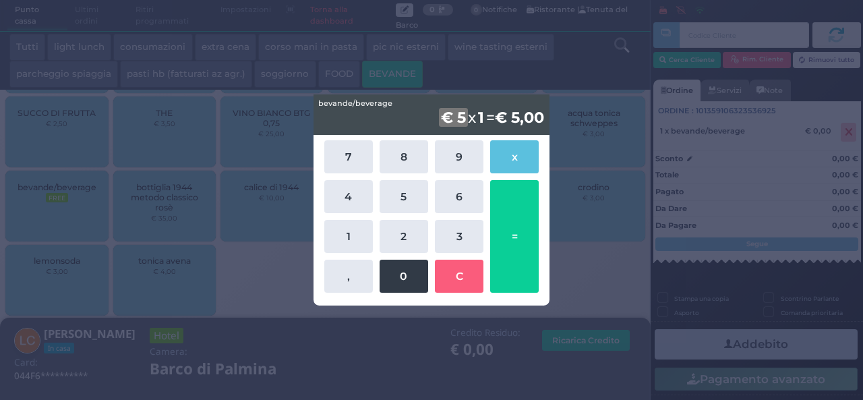
click at [405, 287] on button "0" at bounding box center [404, 276] width 49 height 33
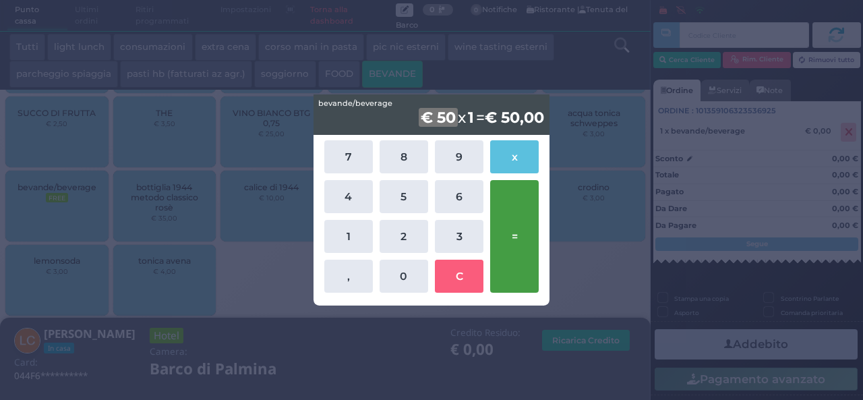
click at [507, 227] on button "=" at bounding box center [514, 236] width 49 height 113
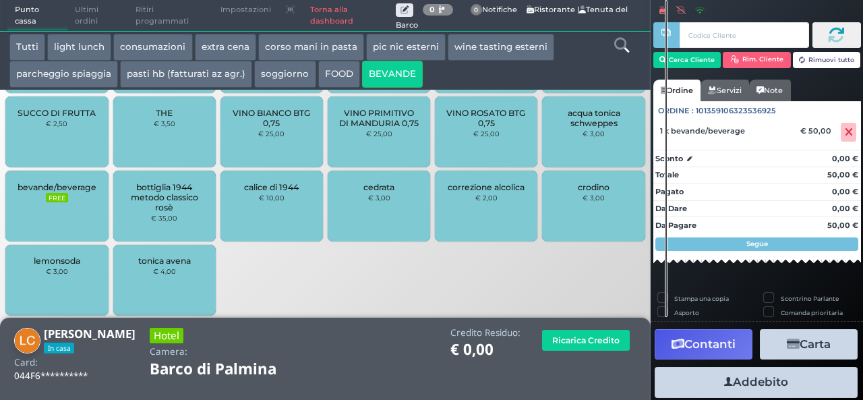
scroll to position [77, 0]
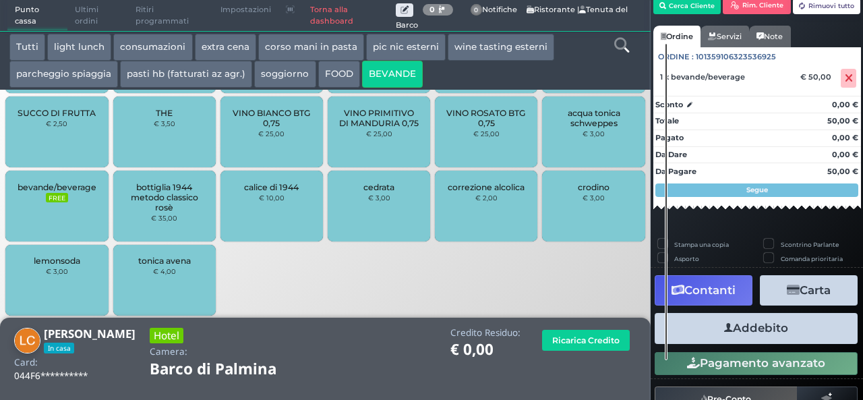
click at [771, 329] on button "Addebito" at bounding box center [756, 328] width 203 height 30
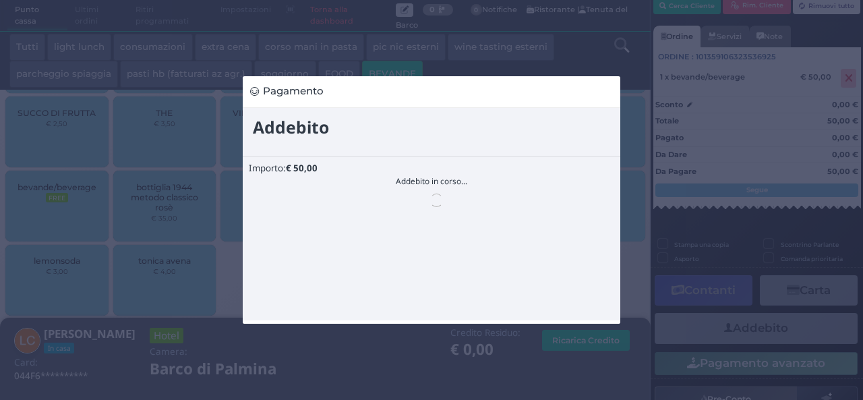
scroll to position [0, 0]
